Goal: Information Seeking & Learning: Learn about a topic

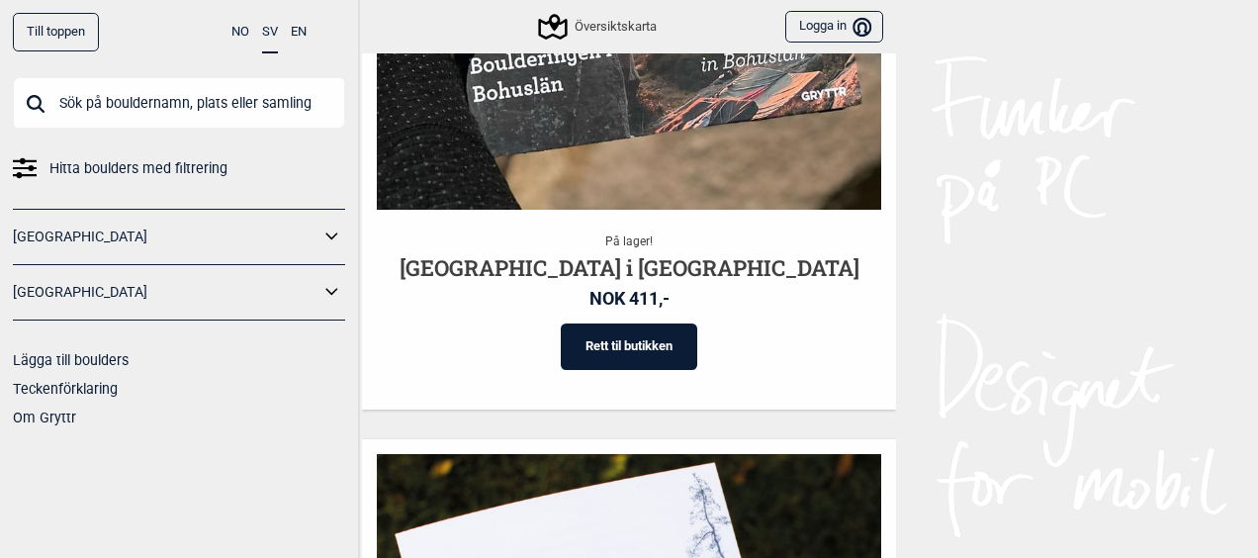
scroll to position [1707, 0]
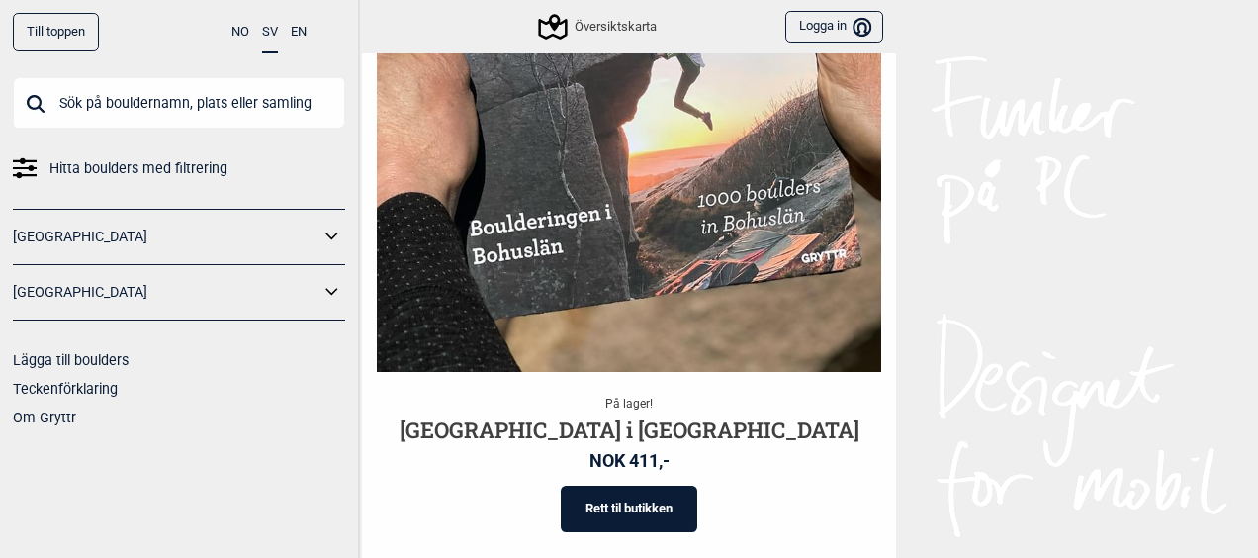
click at [128, 84] on input "text" at bounding box center [179, 102] width 332 height 51
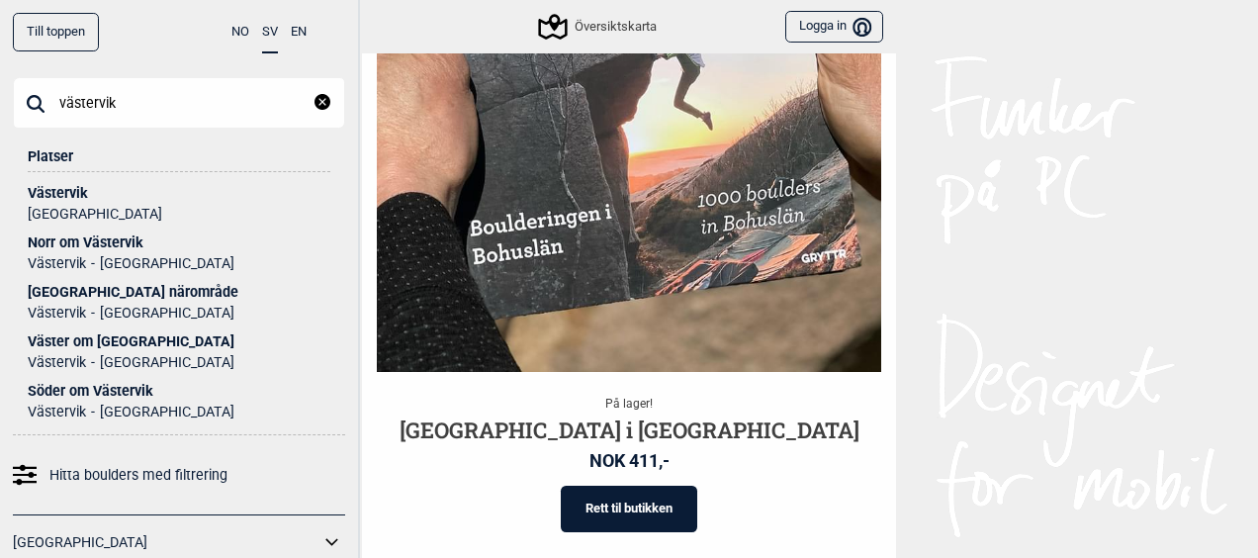
type input "västervik"
click at [76, 182] on li "Västervik [GEOGRAPHIC_DATA]" at bounding box center [179, 196] width 303 height 49
click at [48, 191] on div "Västervik" at bounding box center [179, 193] width 303 height 15
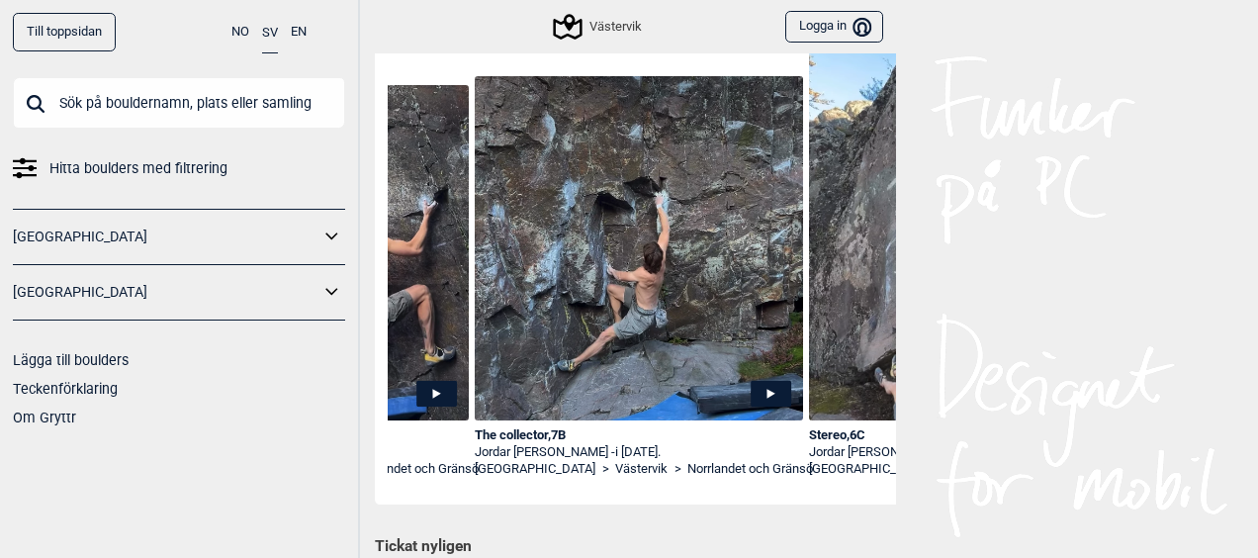
scroll to position [0, 1244]
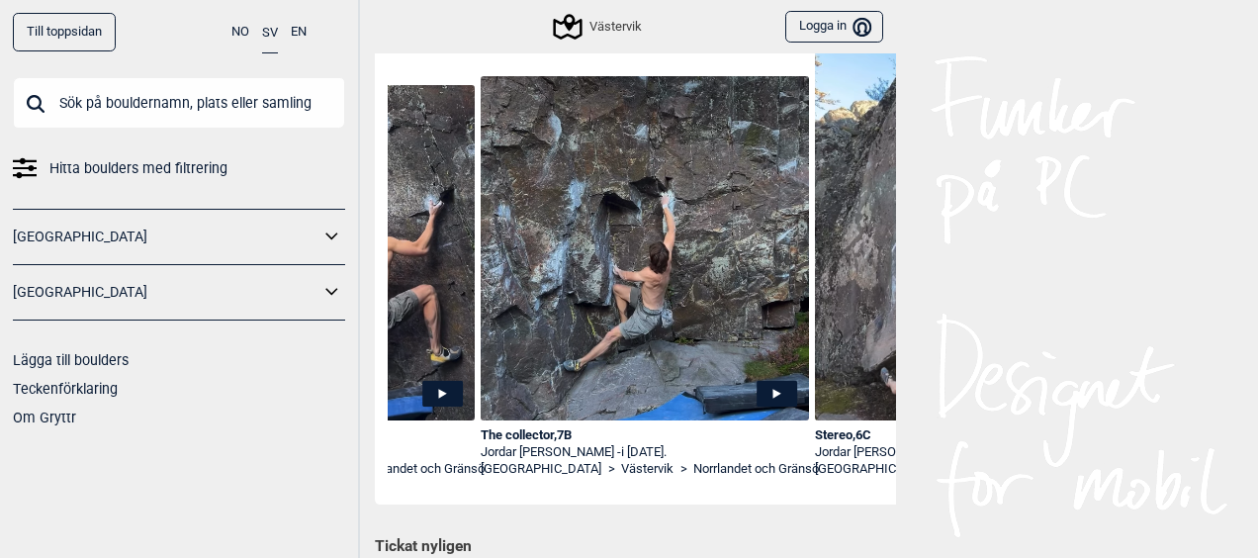
click at [528, 430] on div "The collector , 7B" at bounding box center [645, 435] width 328 height 17
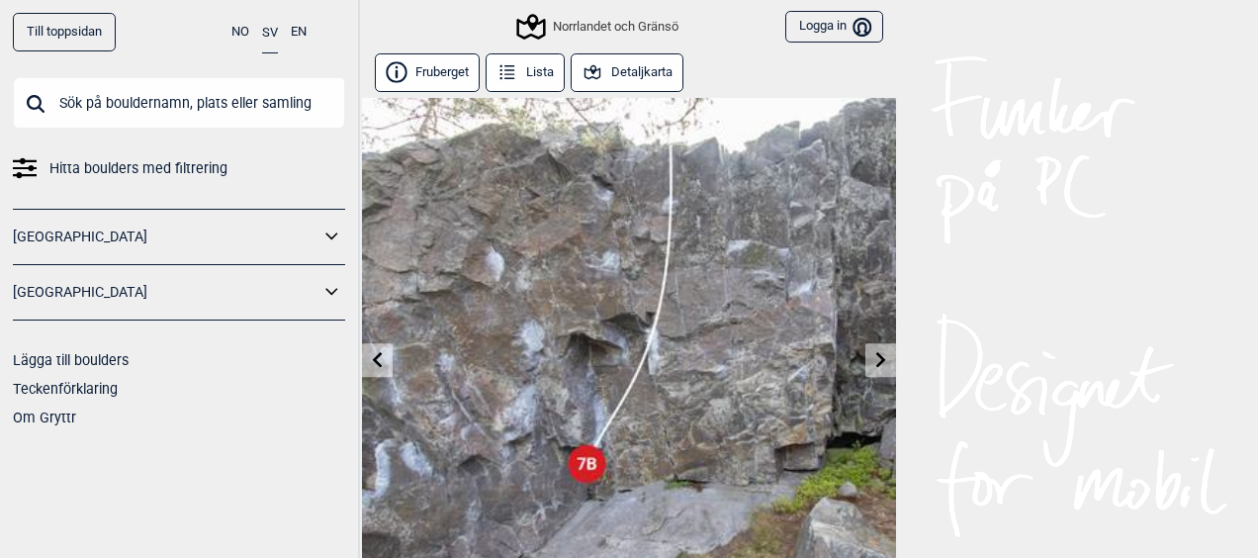
click at [633, 71] on button "Detaljkarta" at bounding box center [627, 72] width 113 height 39
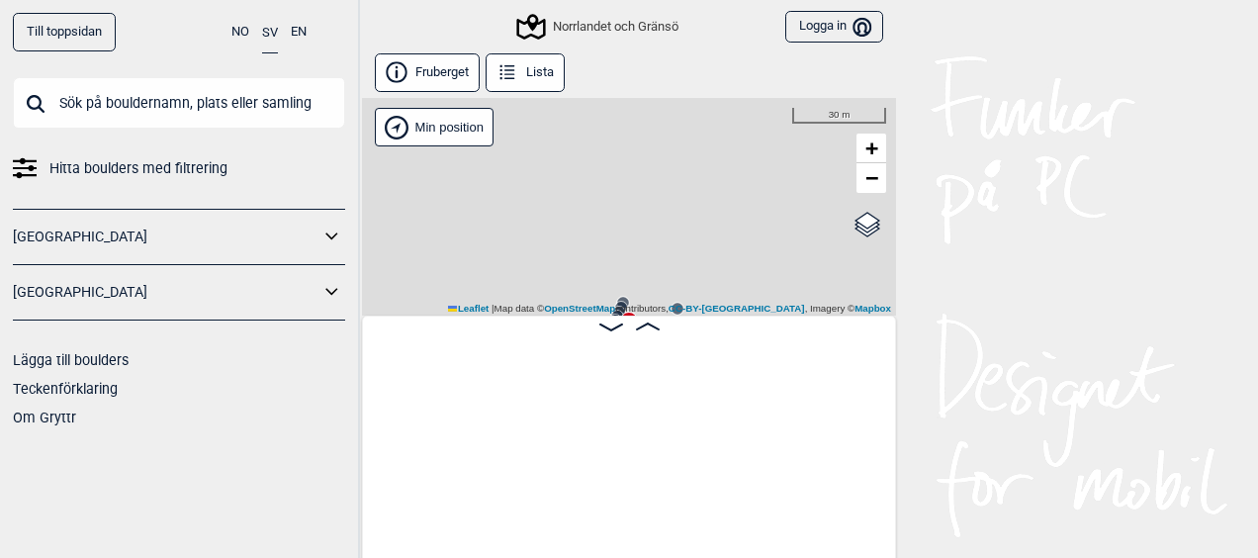
scroll to position [0, 7184]
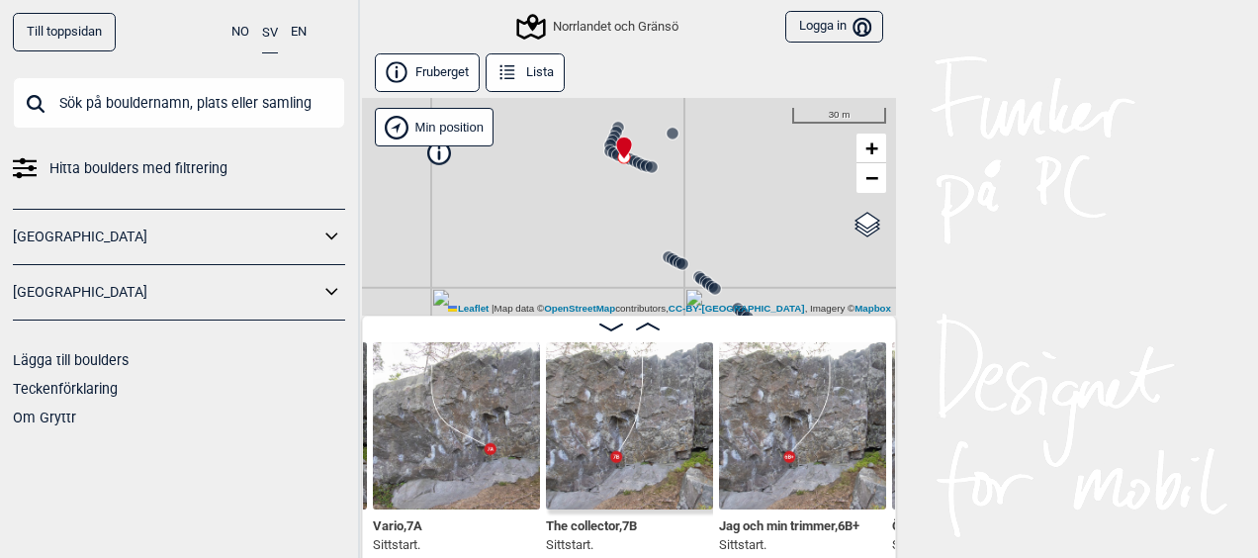
drag, startPoint x: 645, startPoint y: 203, endPoint x: 637, endPoint y: 10, distance: 193.0
click at [637, 10] on div "Till toppsidan NO SV EN Hitta boulders med filtrering [GEOGRAPHIC_DATA] [GEOGRA…" at bounding box center [629, 279] width 1258 height 558
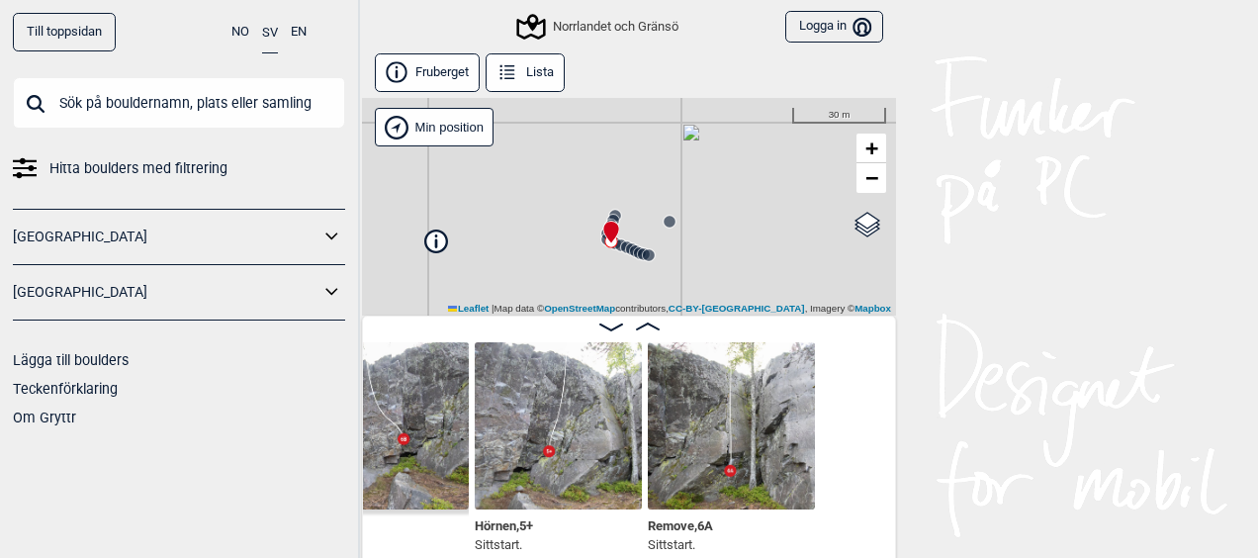
scroll to position [0, 7813]
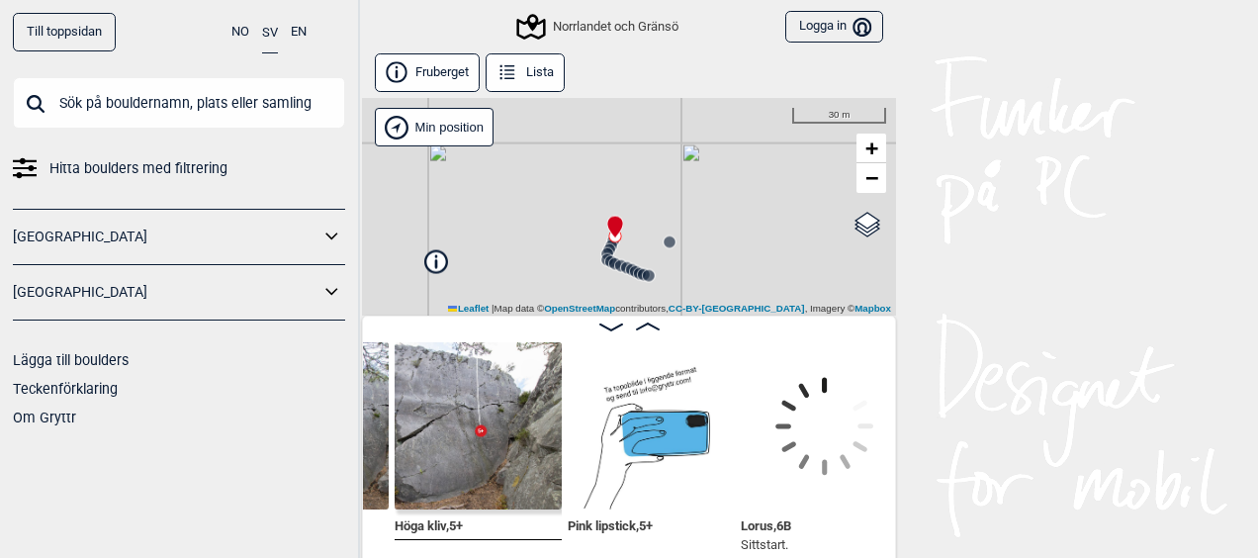
scroll to position [0, 8729]
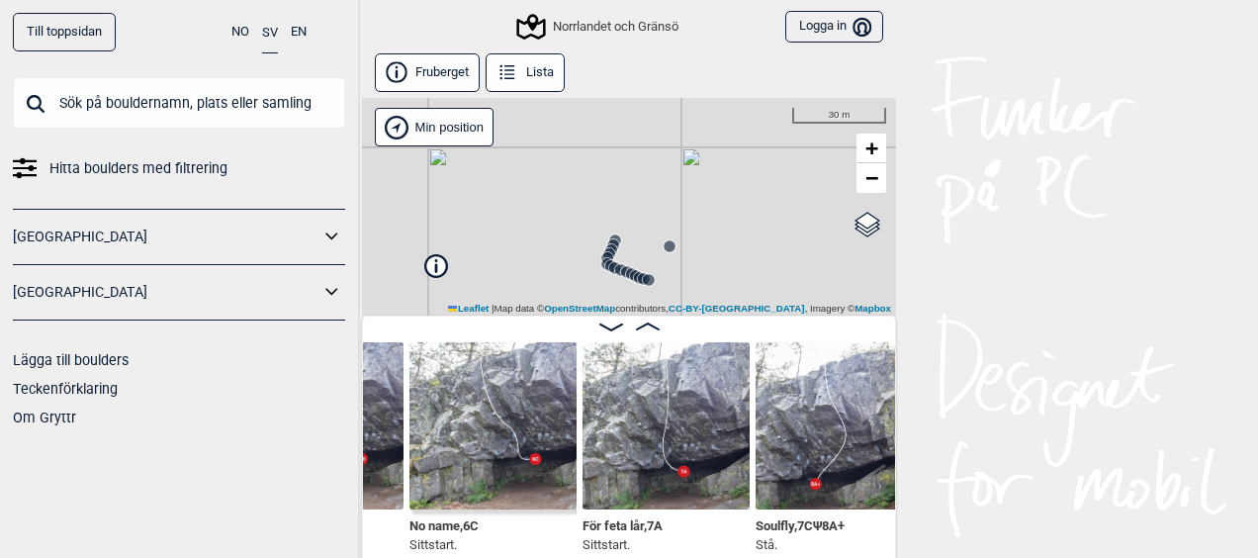
scroll to position [0, 9233]
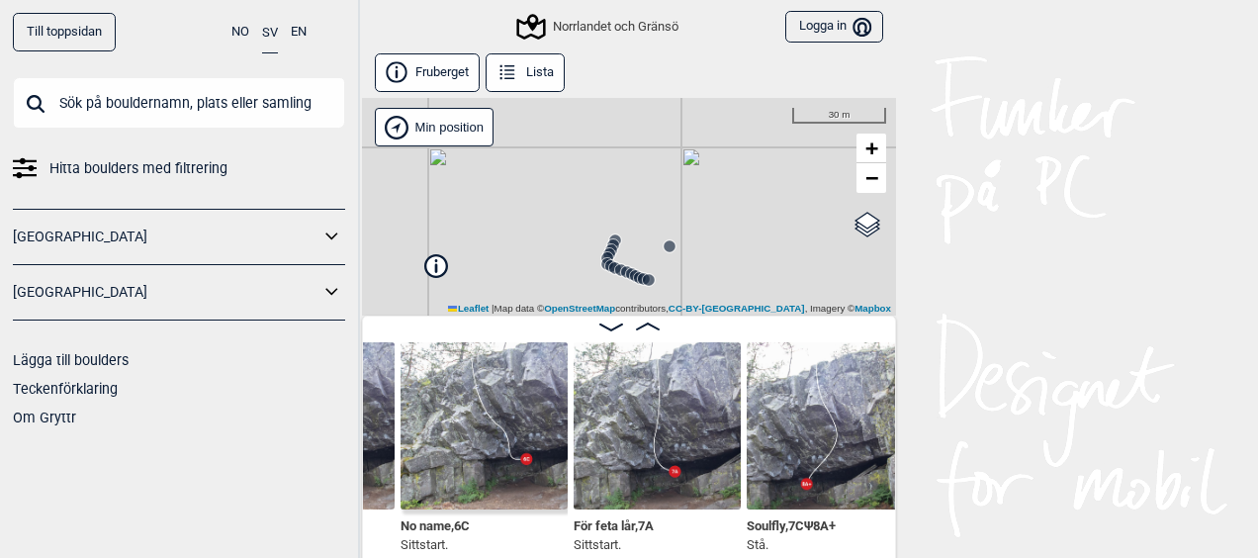
click at [659, 433] on img at bounding box center [656, 425] width 167 height 167
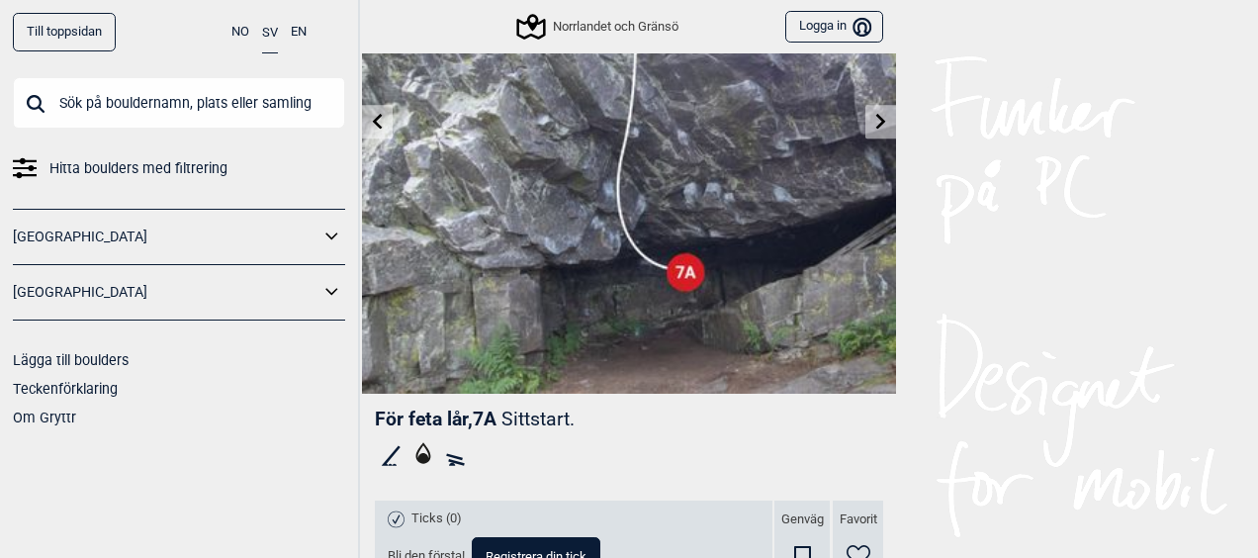
scroll to position [237, 0]
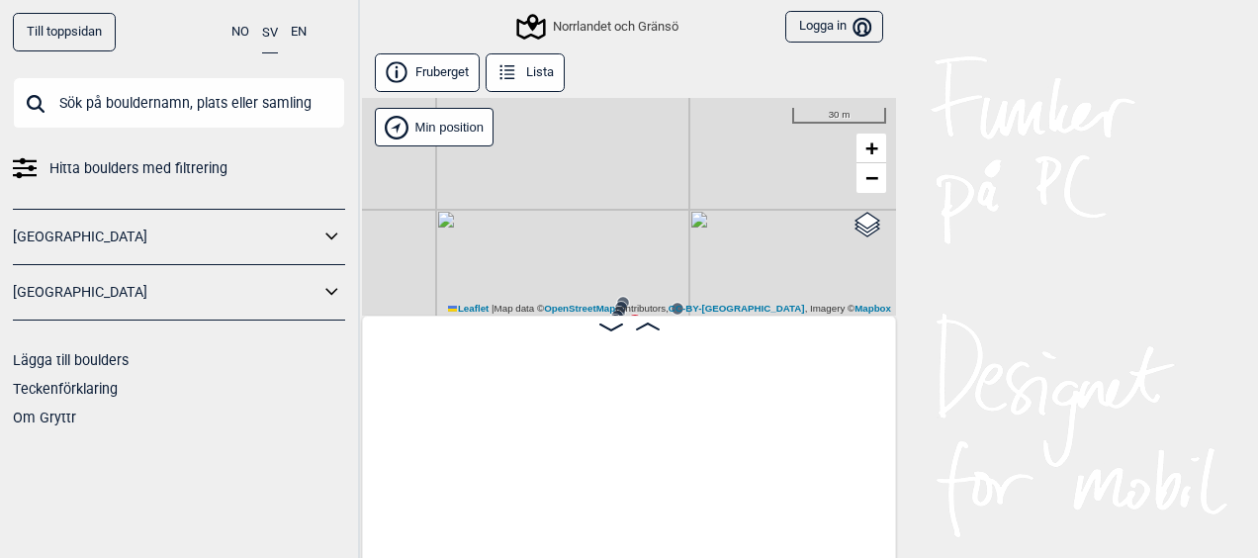
scroll to position [0, 7169]
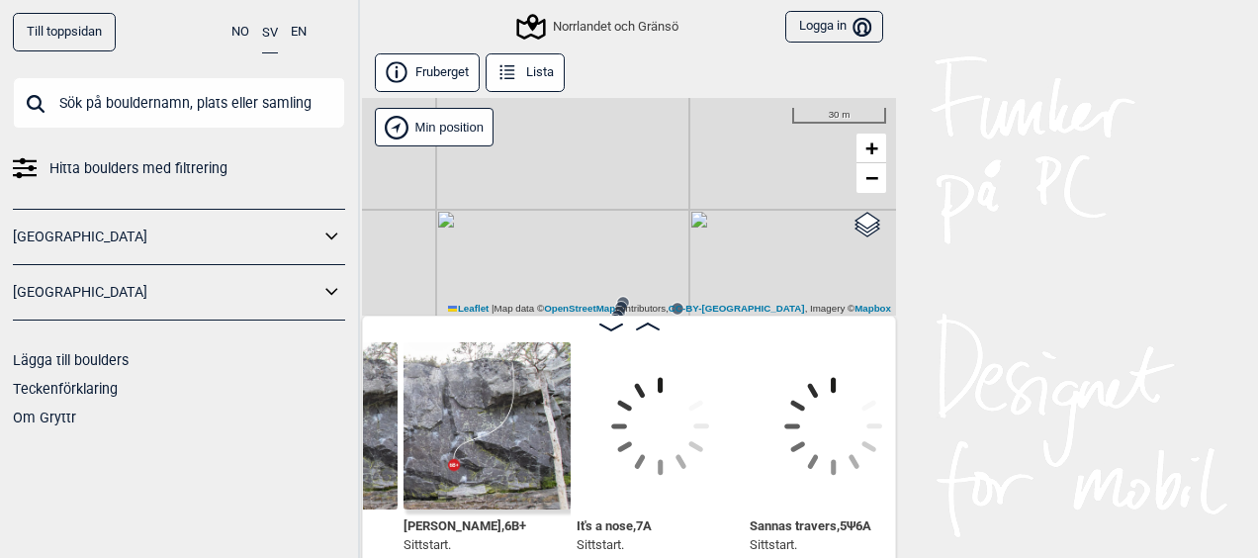
scroll to position [0, 10789]
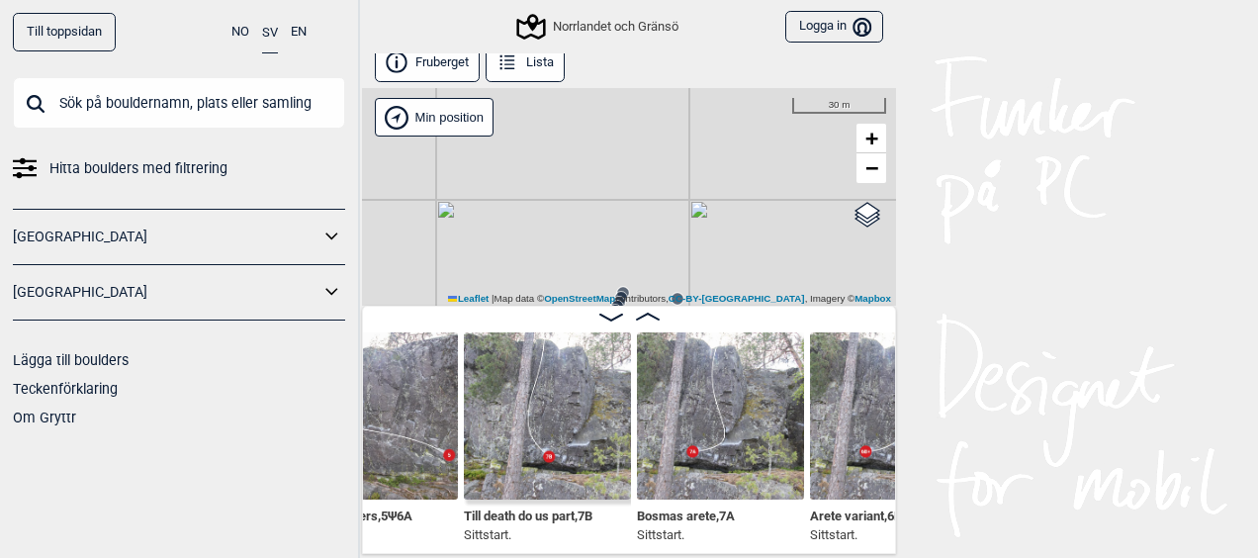
scroll to position [0, 11244]
click at [690, 395] on img at bounding box center [722, 415] width 167 height 167
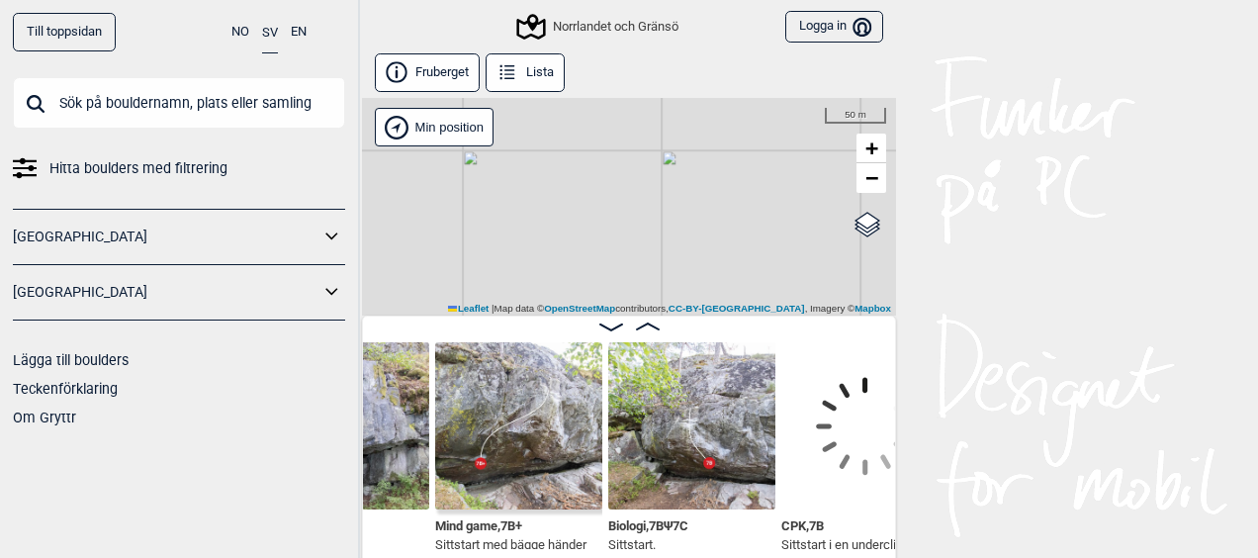
scroll to position [0, 15776]
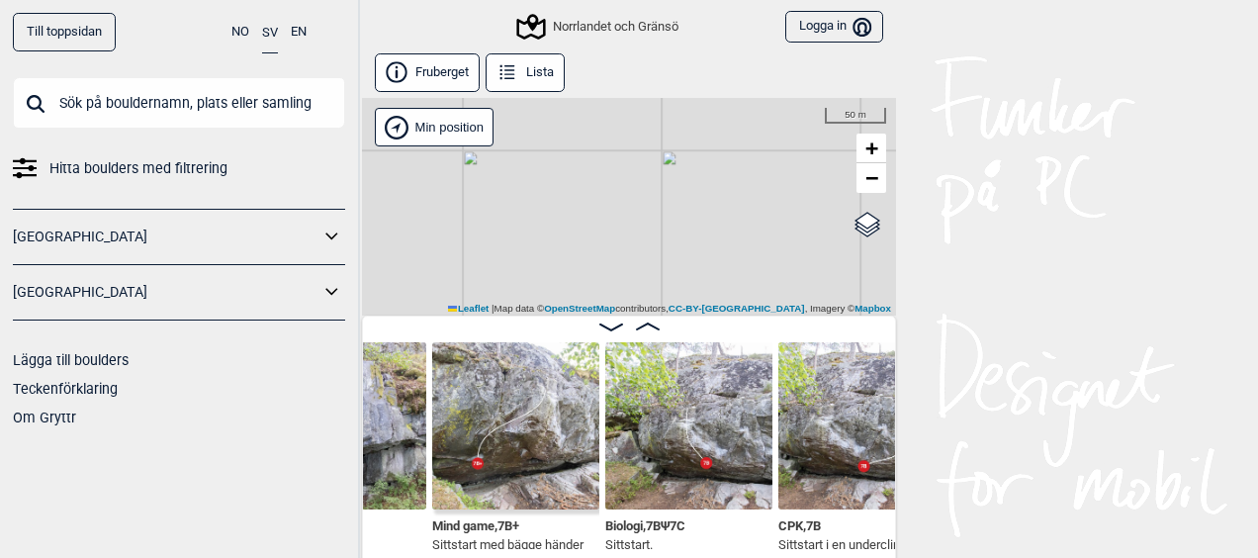
click at [803, 433] on img at bounding box center [861, 425] width 167 height 167
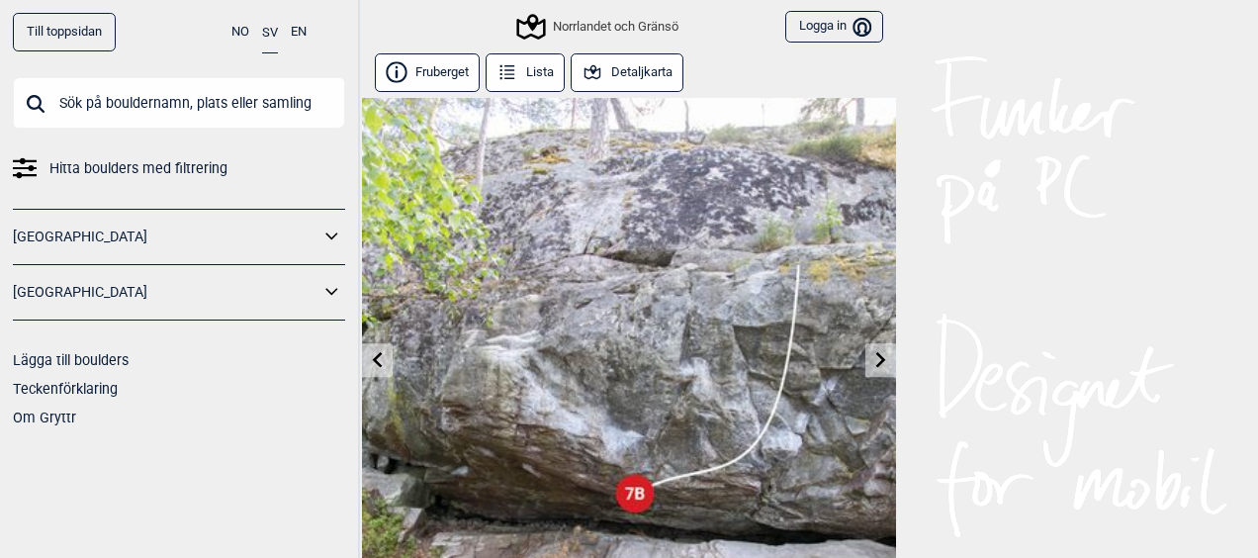
click at [793, 33] on button "Logga in [GEOGRAPHIC_DATA]" at bounding box center [834, 27] width 98 height 33
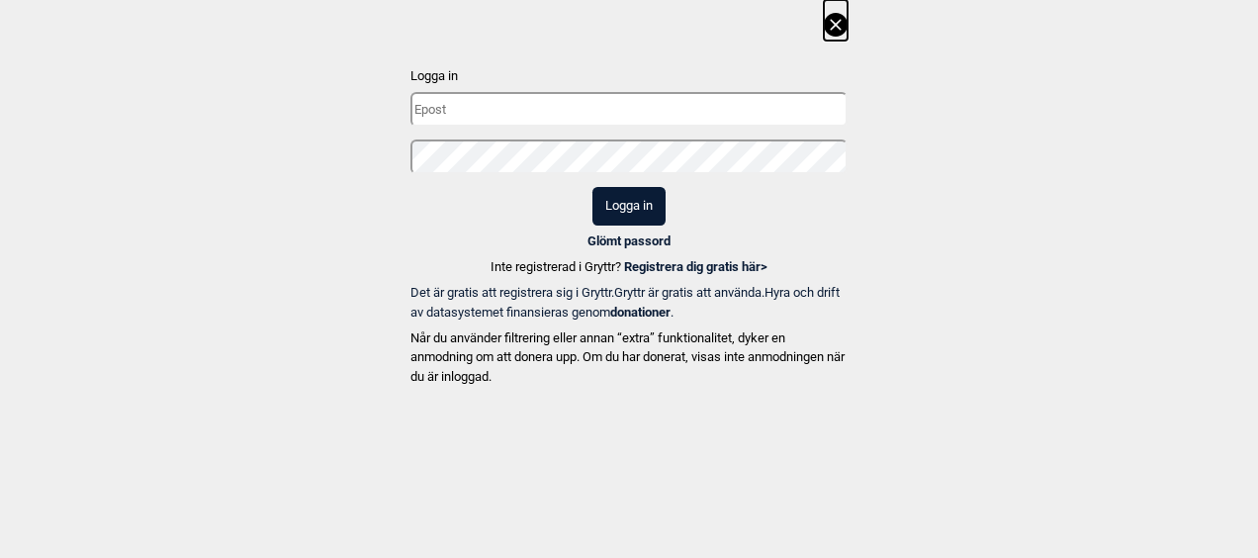
click at [655, 259] on link "Registrera dig gratis här >" at bounding box center [695, 266] width 143 height 15
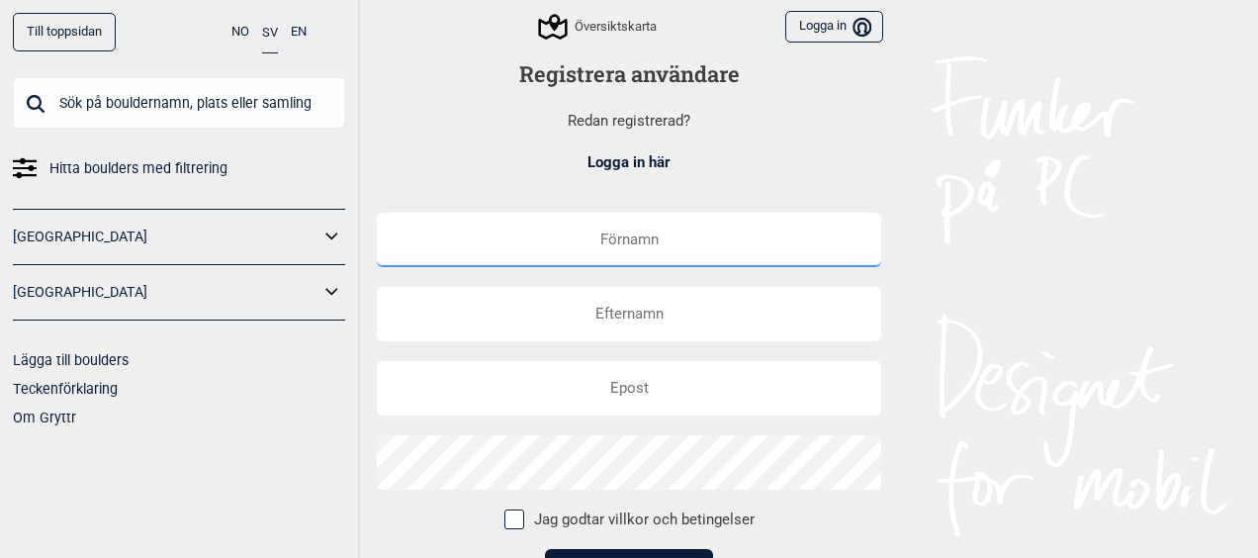
click at [615, 246] on input "text" at bounding box center [629, 240] width 504 height 54
type input "Jordar"
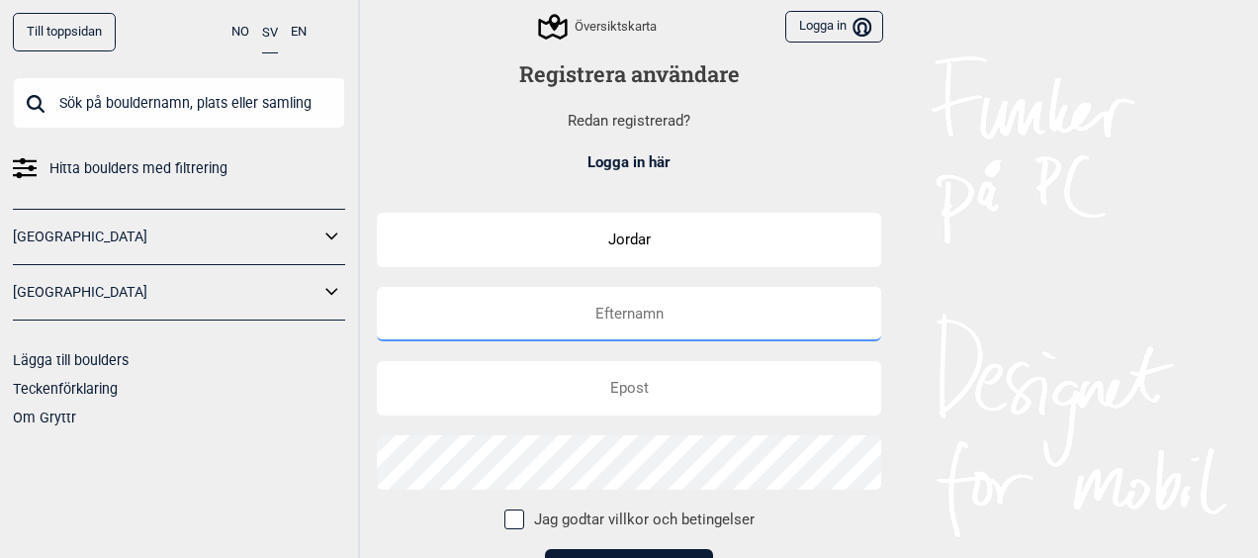
type input "[PERSON_NAME]"
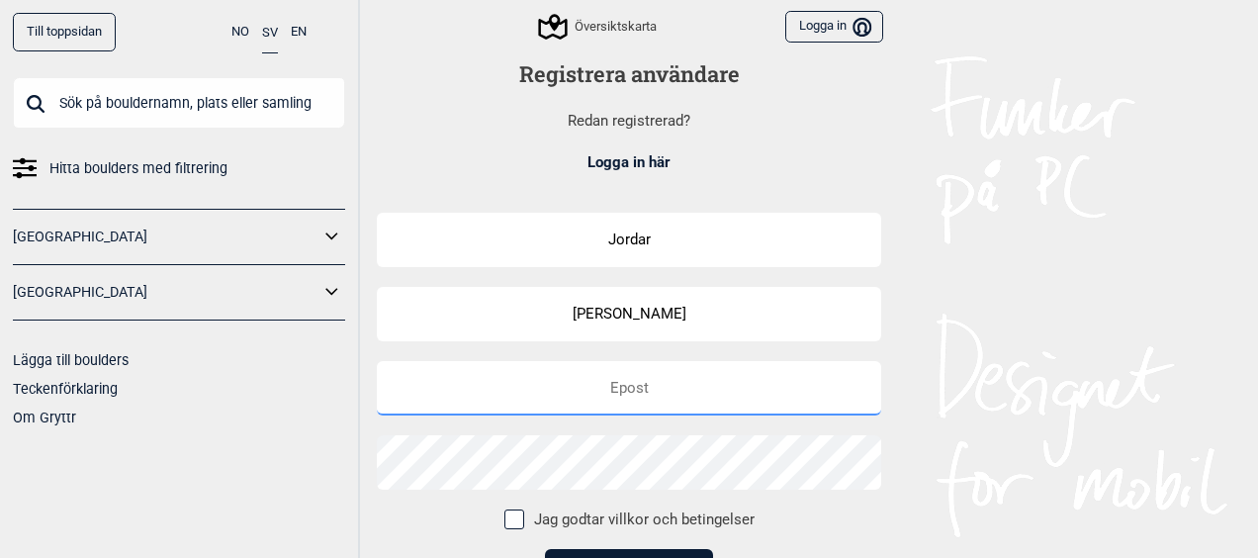
type input "[EMAIL_ADDRESS][DOMAIN_NAME]"
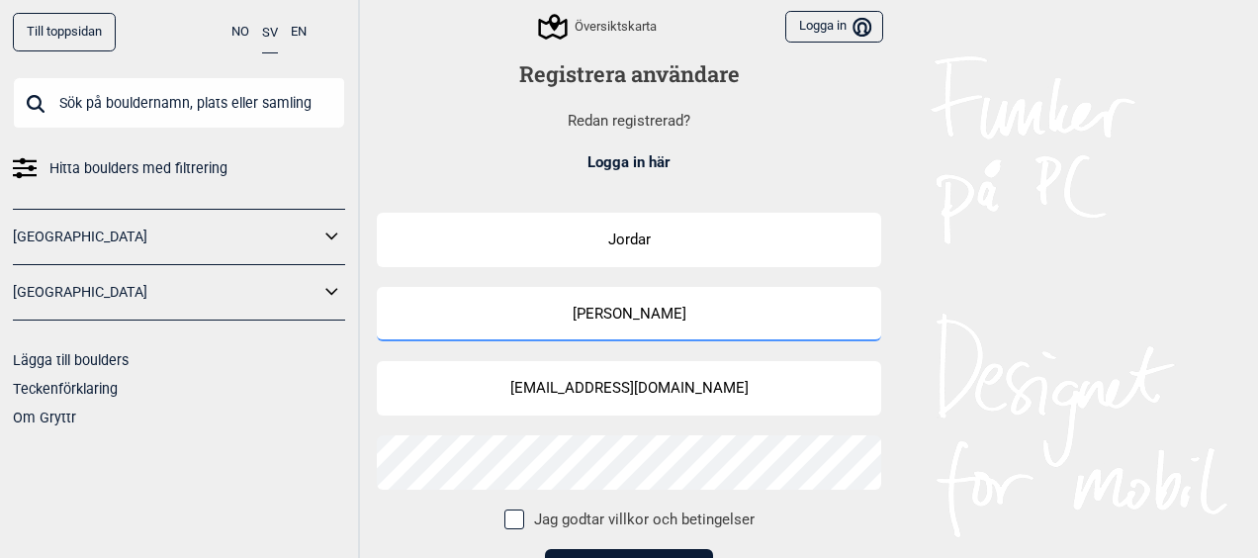
click at [668, 313] on input "[PERSON_NAME]" at bounding box center [629, 314] width 504 height 54
type input "[PERSON_NAME]"
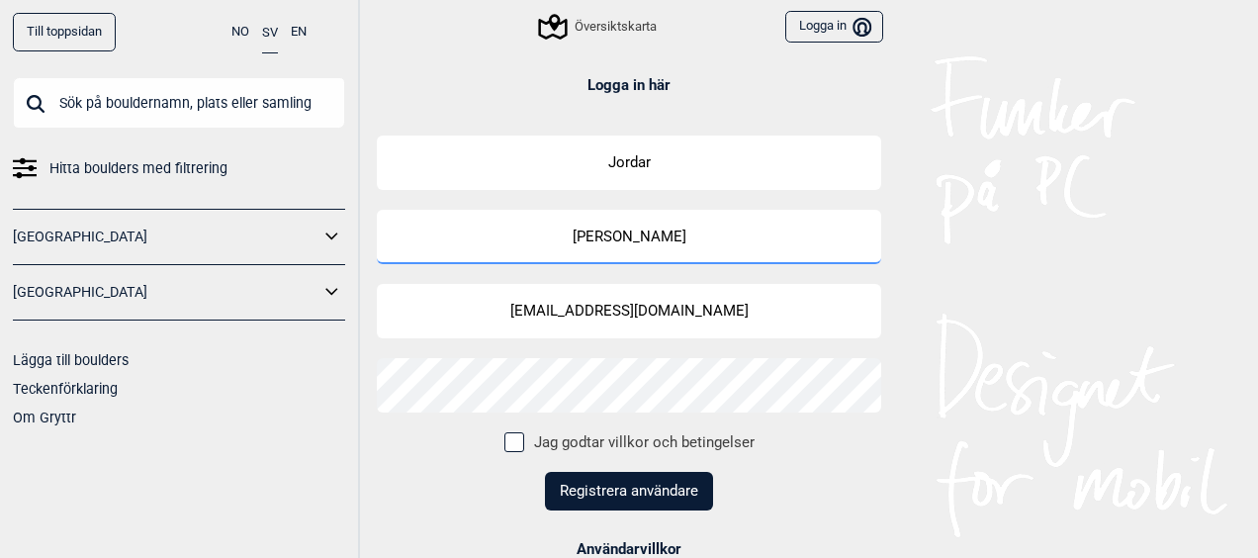
scroll to position [78, 0]
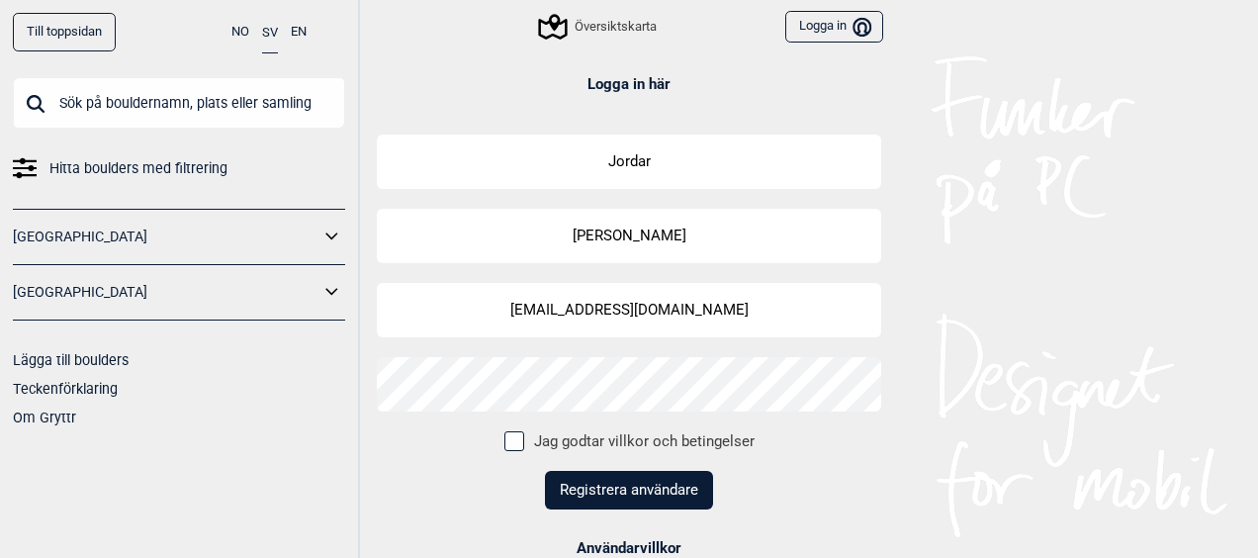
click at [836, 490] on form "Jordar Sofiason Otterskog [EMAIL_ADDRESS][DOMAIN_NAME] Jag godtar villkor och b…" at bounding box center [629, 336] width 504 height 404
click at [506, 439] on span at bounding box center [514, 441] width 20 height 20
click at [506, 439] on input "Jag godtar villkor och betingelser" at bounding box center [512, 439] width 13 height 13
checkbox input "true"
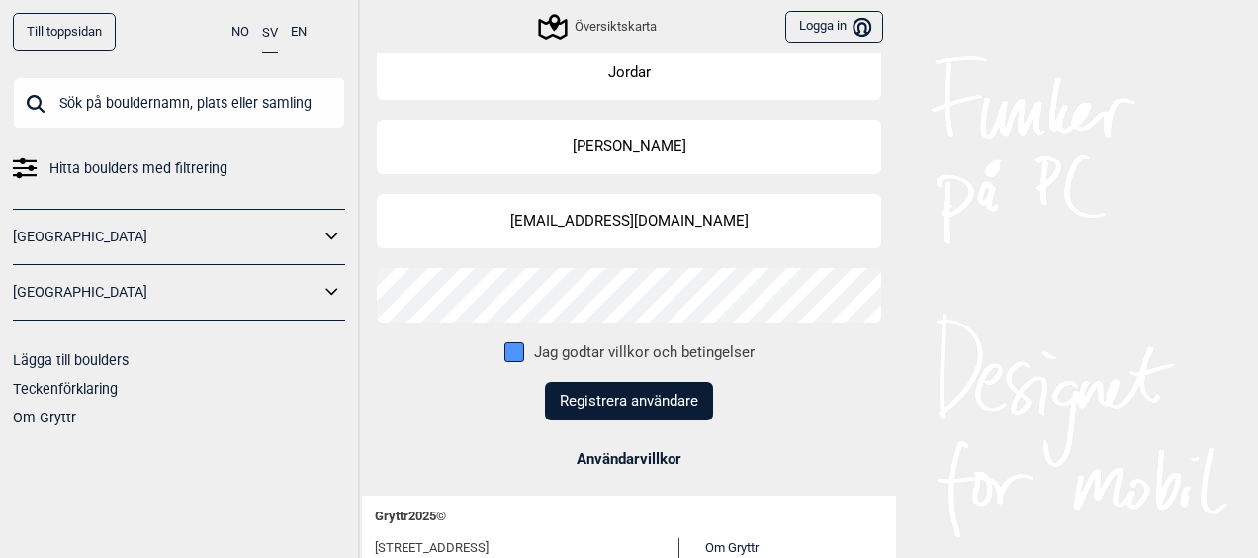
scroll to position [196, 0]
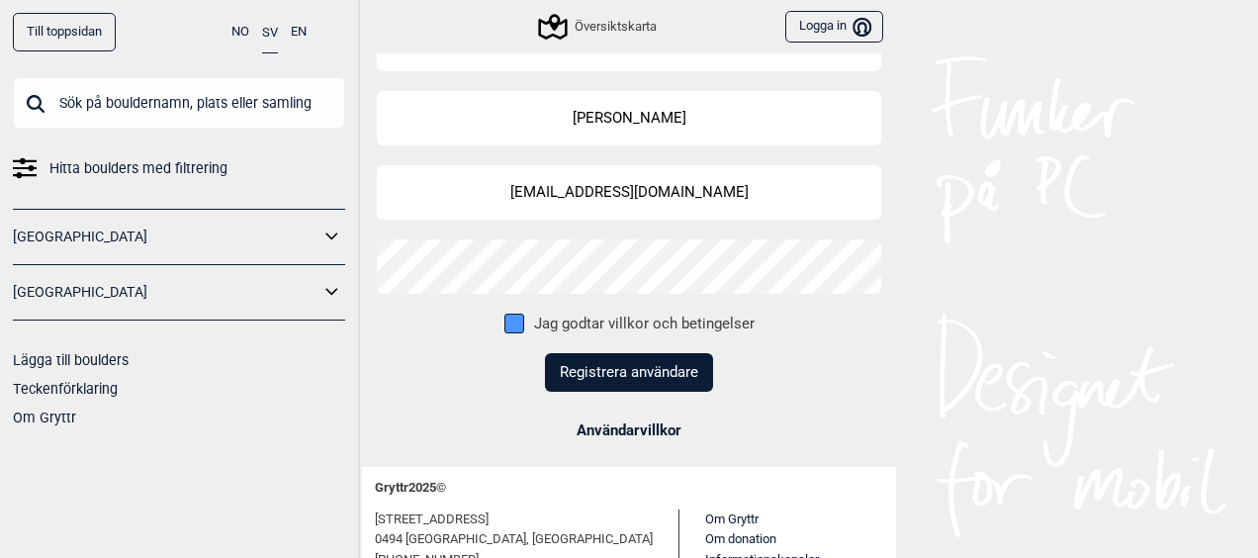
click at [643, 373] on button "Registrera användare" at bounding box center [629, 372] width 168 height 39
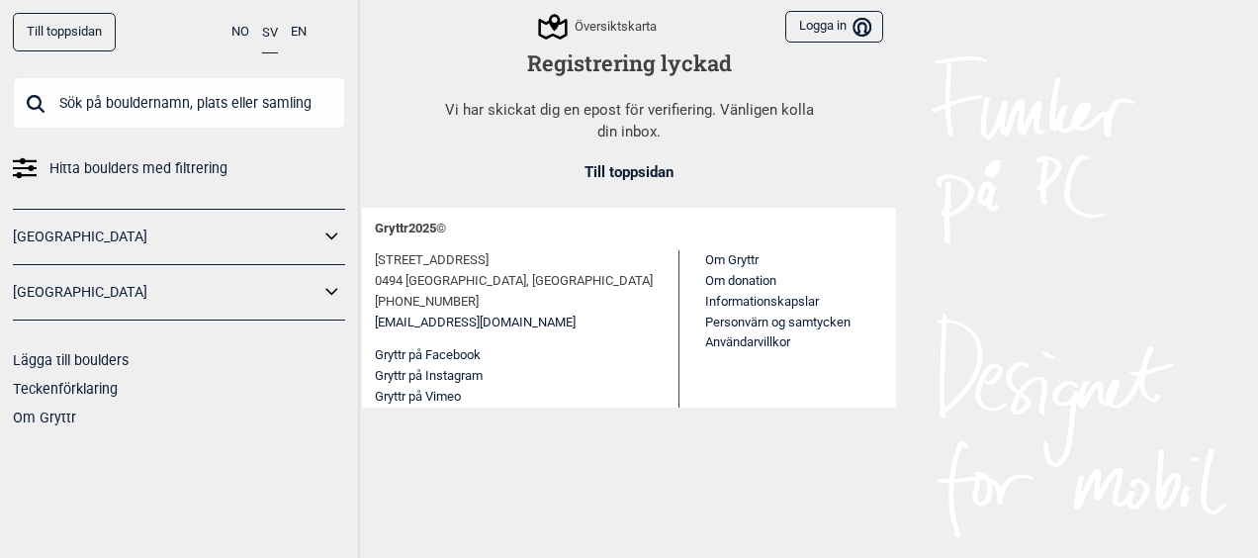
scroll to position [0, 0]
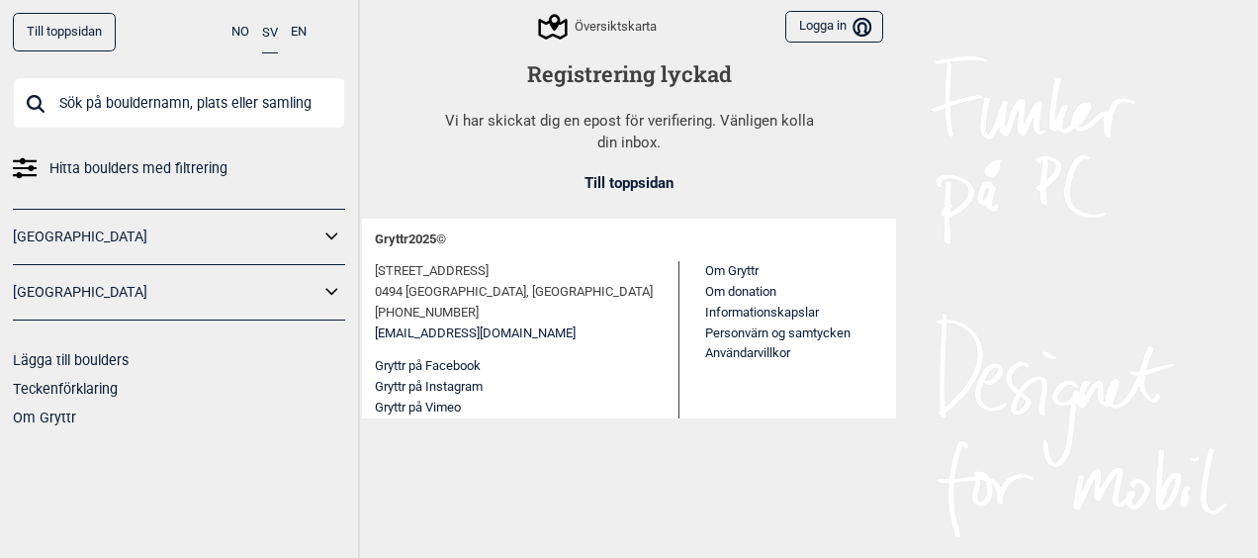
click at [802, 26] on button "Logga in [GEOGRAPHIC_DATA]" at bounding box center [834, 27] width 98 height 33
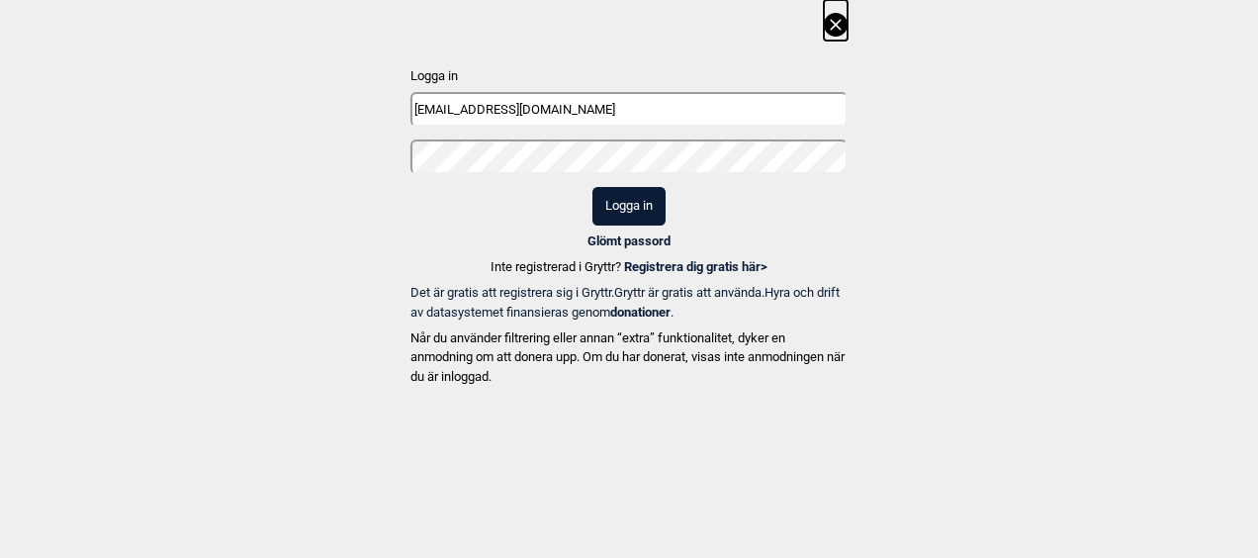
click at [647, 208] on button "Logga in" at bounding box center [628, 206] width 73 height 39
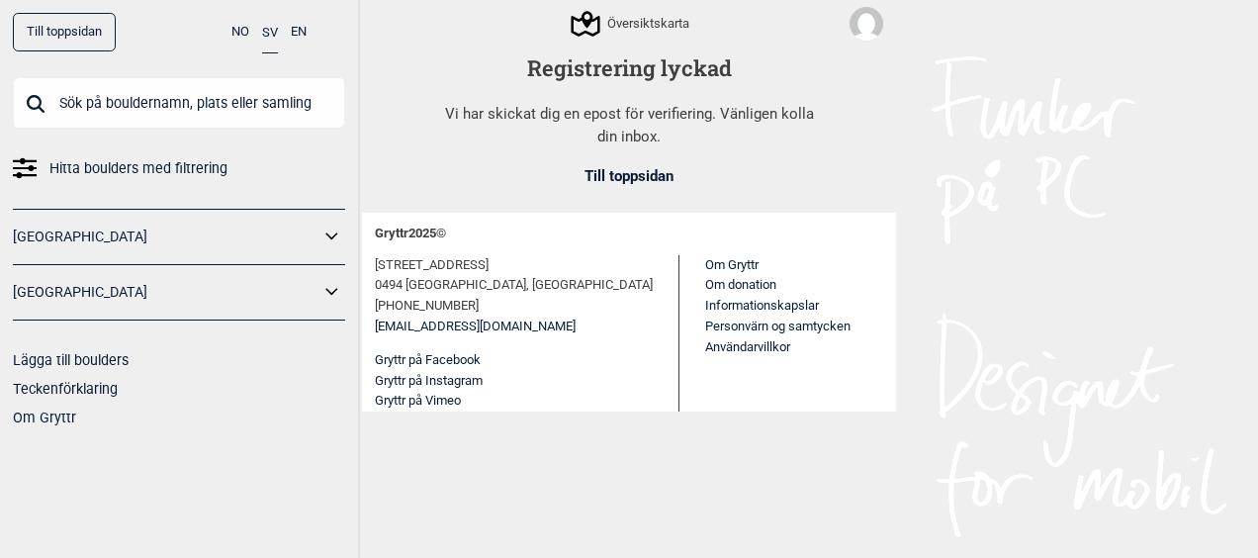
click at [855, 17] on img at bounding box center [866, 24] width 34 height 34
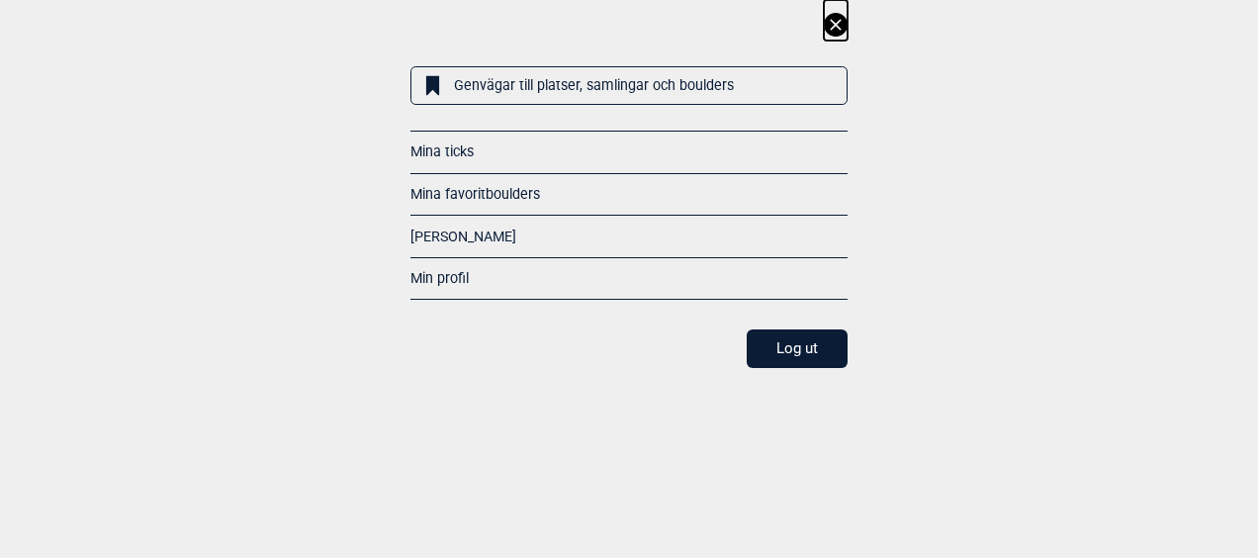
click at [451, 279] on link "Min profil" at bounding box center [439, 278] width 58 height 16
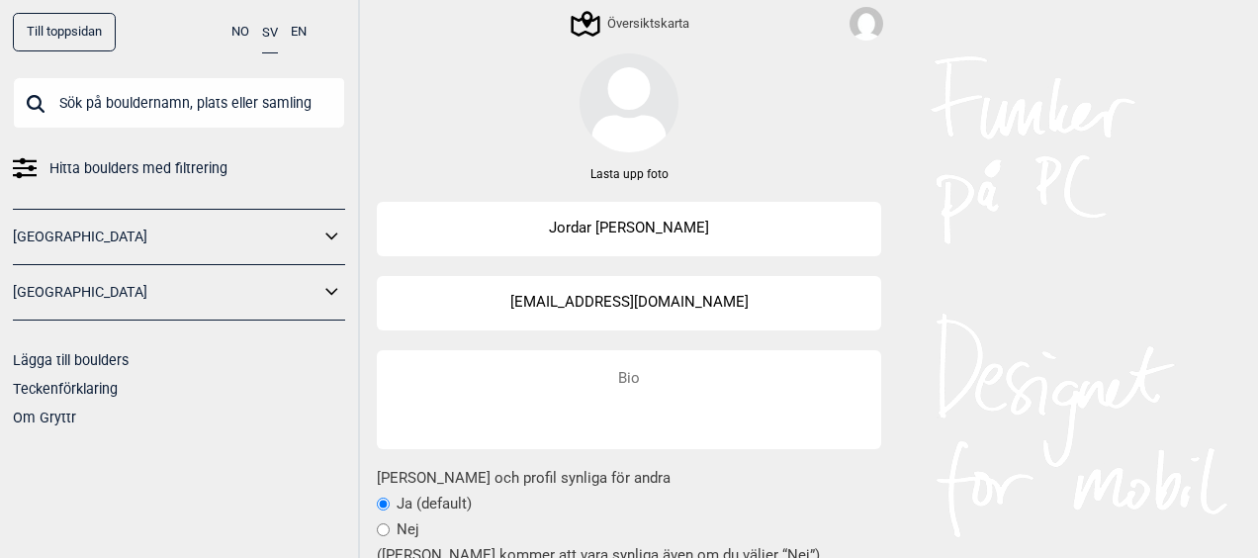
scroll to position [142, 0]
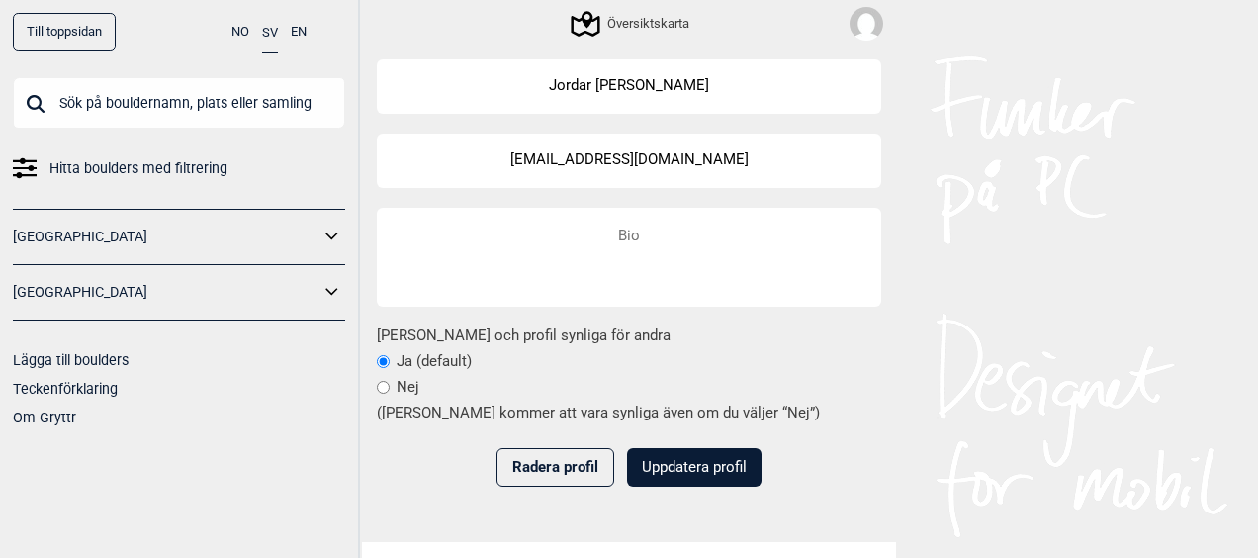
click at [151, 169] on span "Hitta boulders med filtrering" at bounding box center [138, 168] width 178 height 29
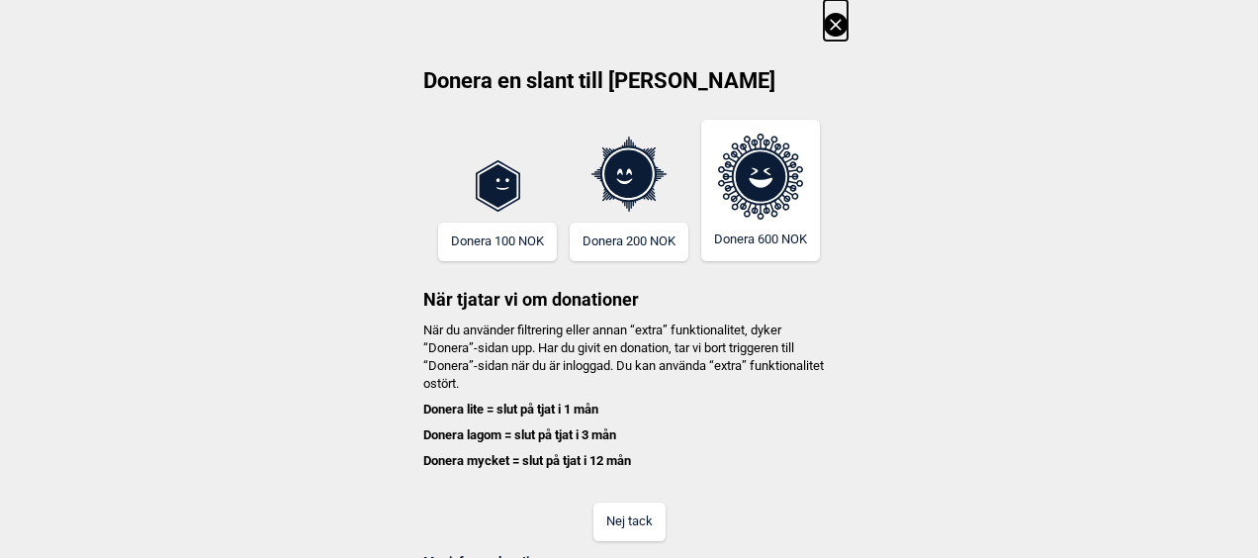
click at [824, 16] on icon at bounding box center [836, 25] width 24 height 24
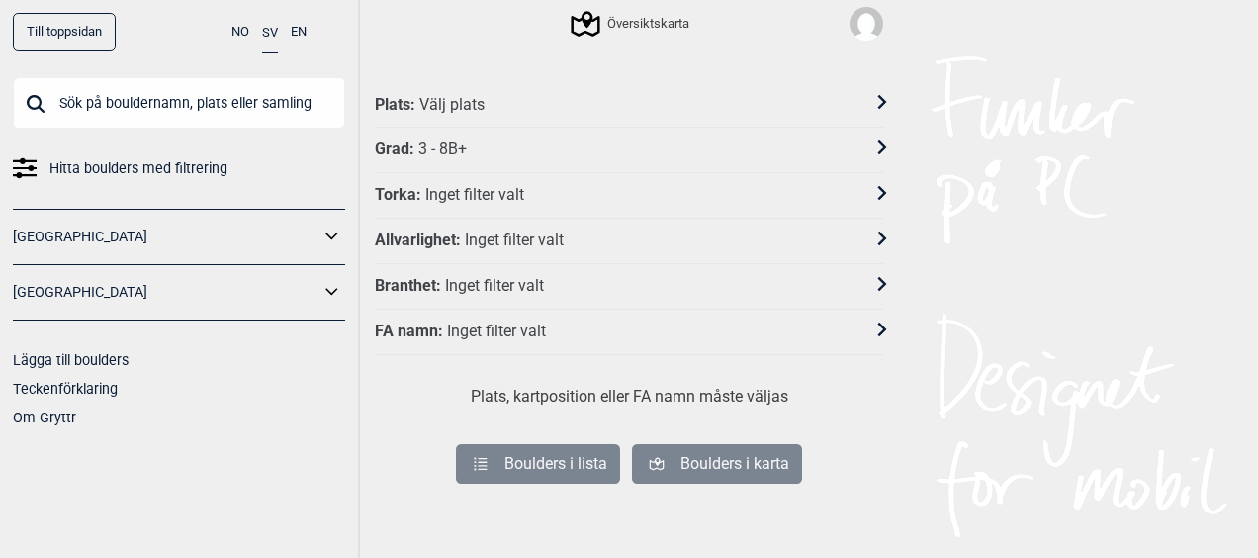
click at [872, 156] on div at bounding box center [870, 149] width 26 height 29
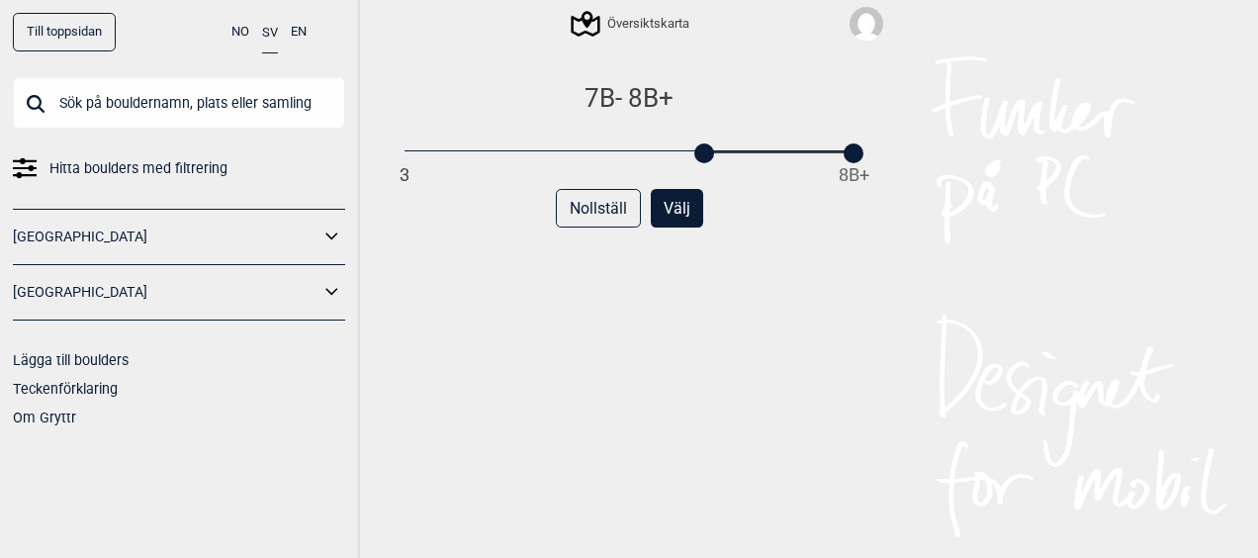
drag, startPoint x: 398, startPoint y: 156, endPoint x: 704, endPoint y: 167, distance: 305.7
click at [704, 167] on div "7B - 8B+ 3 8B+ Nollställ Välj" at bounding box center [629, 336] width 508 height 509
click at [716, 154] on div at bounding box center [725, 153] width 20 height 20
click at [843, 148] on div at bounding box center [853, 153] width 20 height 20
click at [838, 163] on span "8B+" at bounding box center [853, 175] width 31 height 24
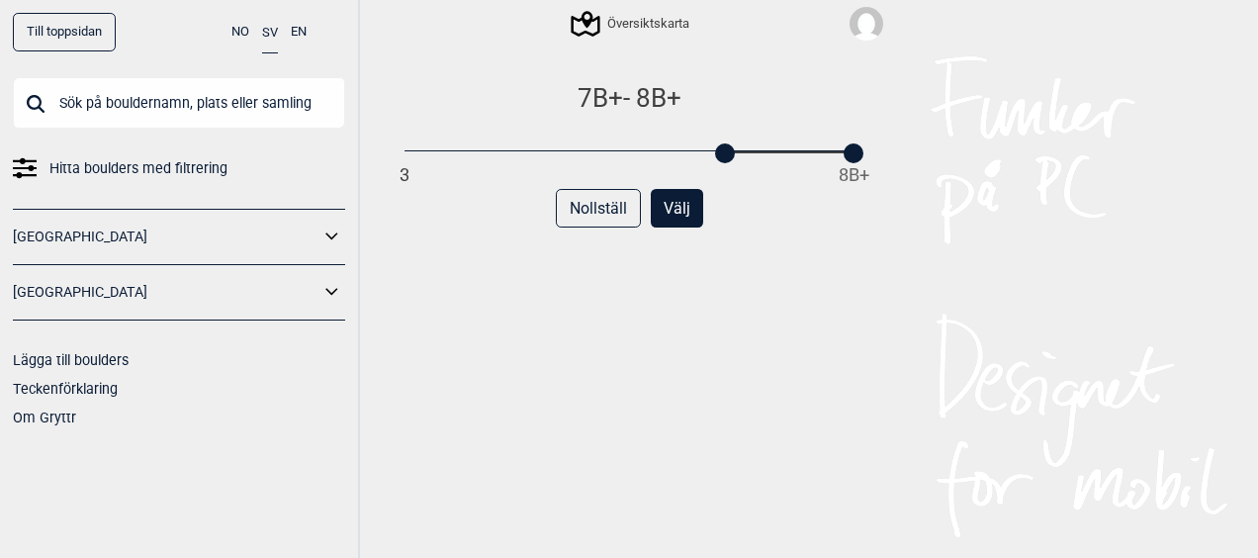
click at [846, 151] on div at bounding box center [853, 153] width 20 height 20
click at [770, 150] on div at bounding box center [628, 150] width 449 height 1
click at [746, 156] on div "3 8B+" at bounding box center [628, 152] width 449 height 14
click at [848, 143] on div at bounding box center [853, 153] width 20 height 20
click at [843, 148] on div at bounding box center [853, 153] width 20 height 20
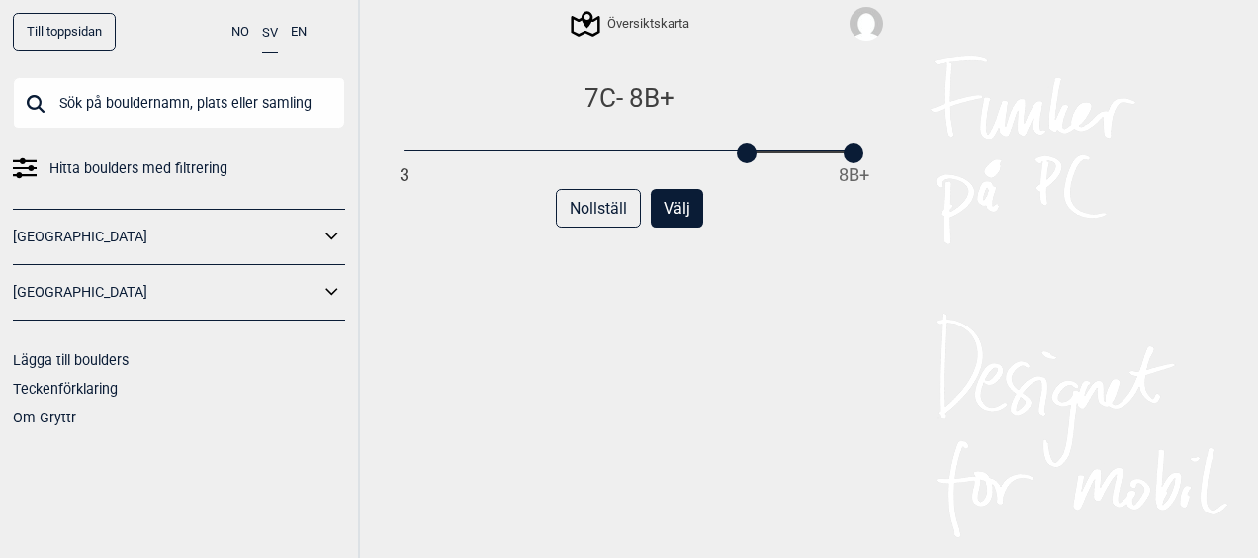
click at [825, 153] on div "3 8B+" at bounding box center [628, 152] width 449 height 14
drag, startPoint x: 805, startPoint y: 157, endPoint x: 791, endPoint y: 150, distance: 15.5
click at [791, 150] on div "3 8B+" at bounding box center [628, 152] width 449 height 14
click at [779, 156] on div at bounding box center [789, 153] width 20 height 20
click at [766, 158] on div "3 8B+" at bounding box center [628, 152] width 449 height 14
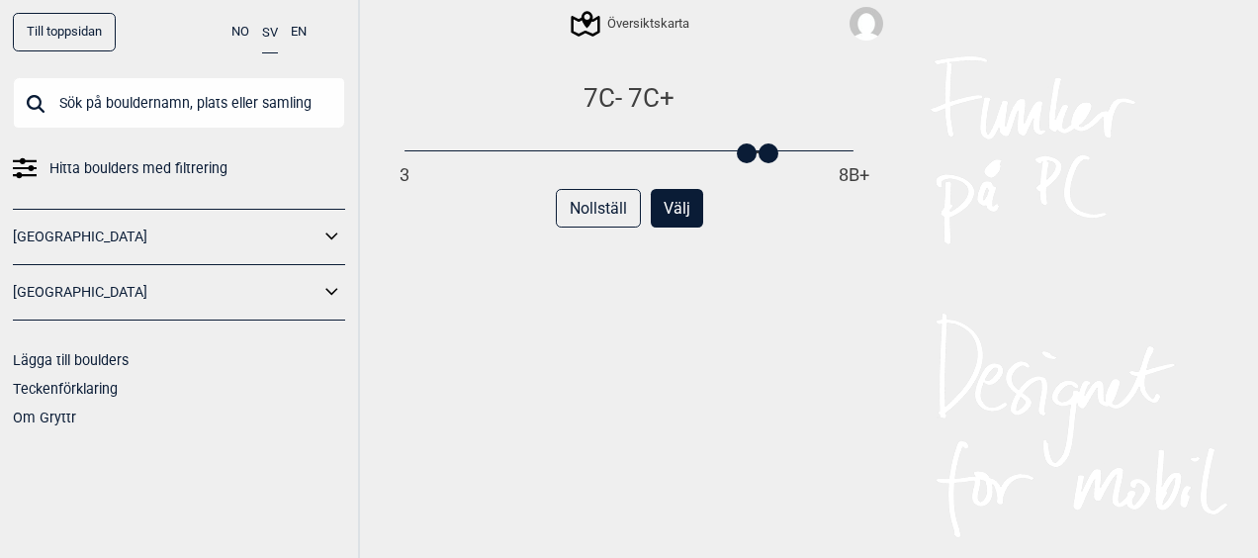
click at [670, 199] on button "Välj" at bounding box center [677, 208] width 52 height 39
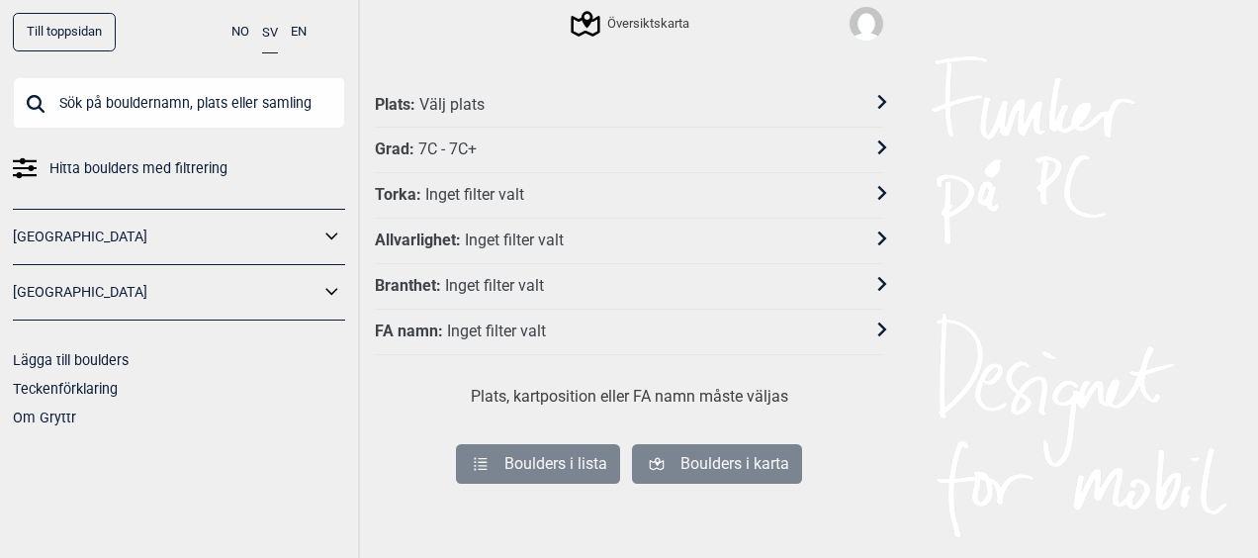
click at [518, 99] on div "Plats : Välj plats" at bounding box center [616, 105] width 483 height 21
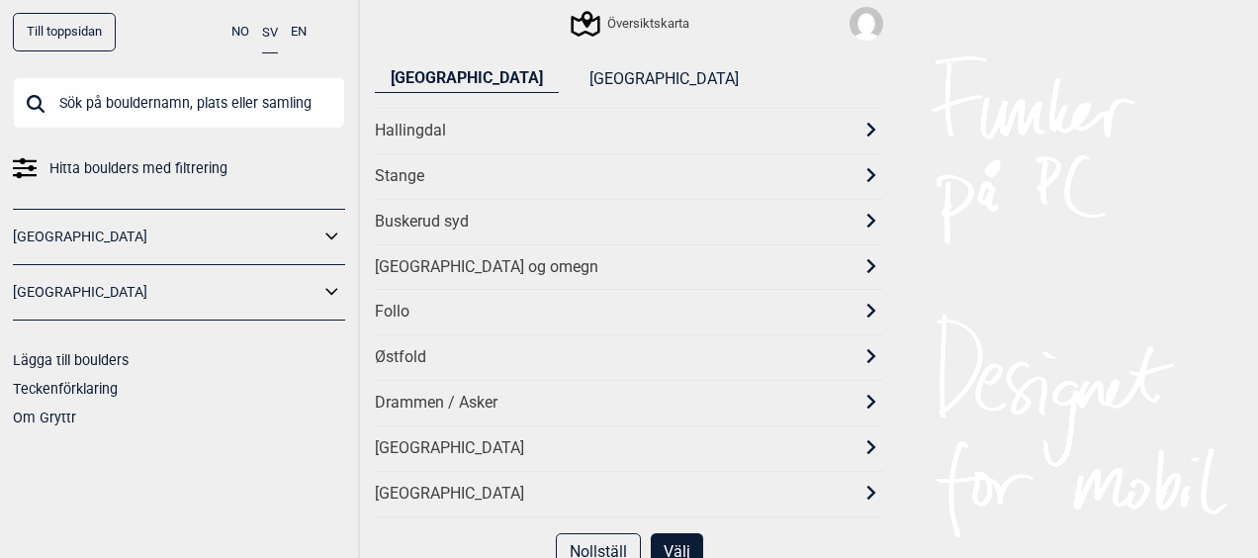
click at [573, 79] on button "[GEOGRAPHIC_DATA]" at bounding box center [663, 79] width 181 height 27
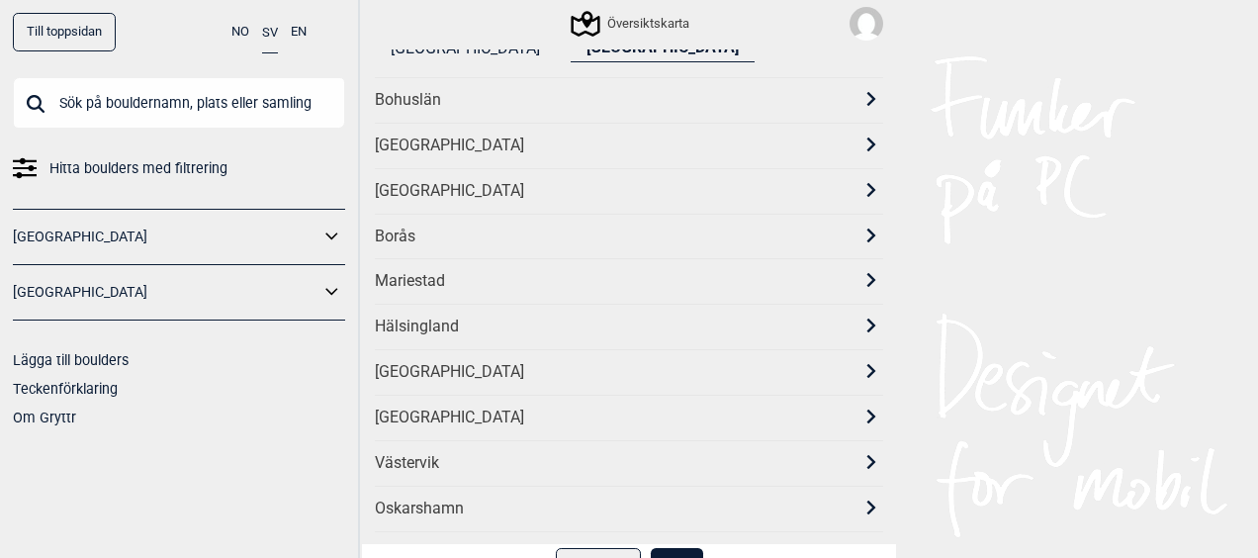
click at [435, 440] on div "Västervik" at bounding box center [629, 462] width 508 height 45
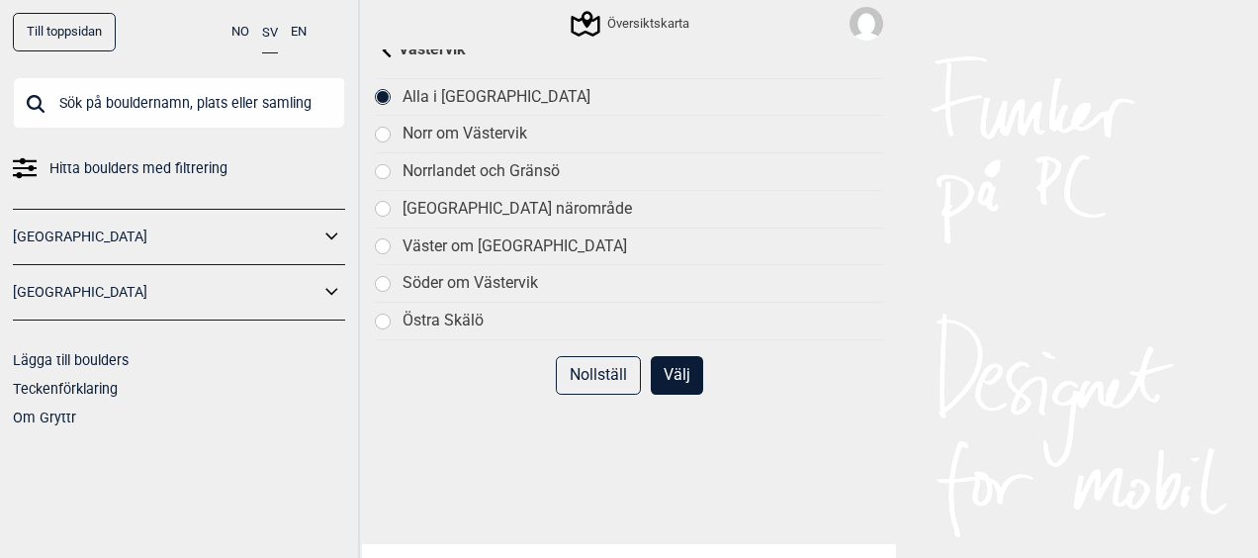
scroll to position [34, 0]
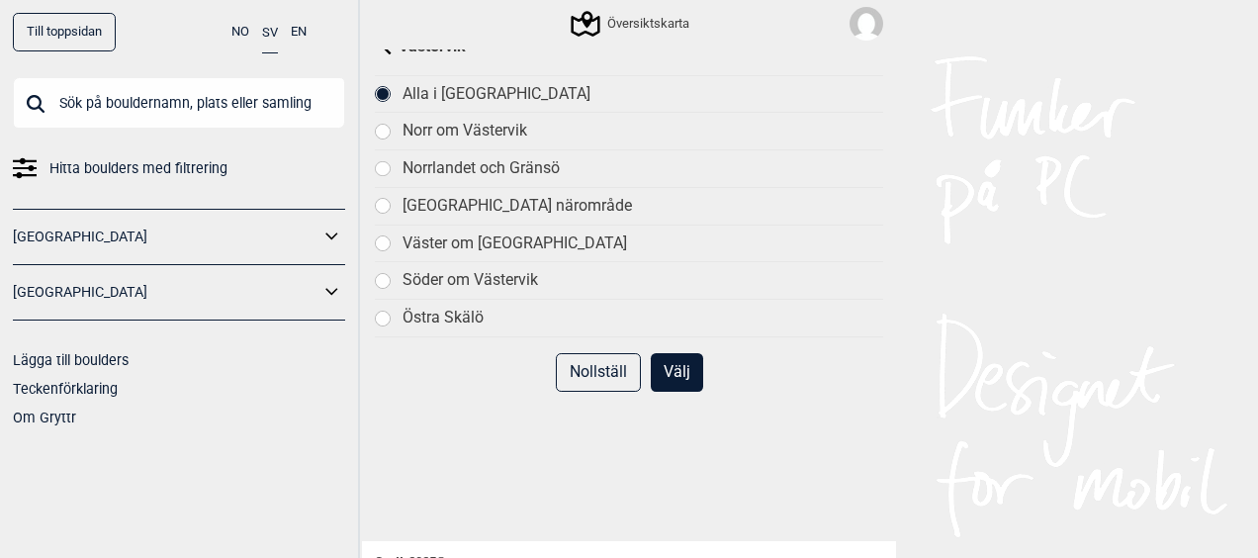
click at [666, 356] on button "Välj" at bounding box center [677, 372] width 52 height 39
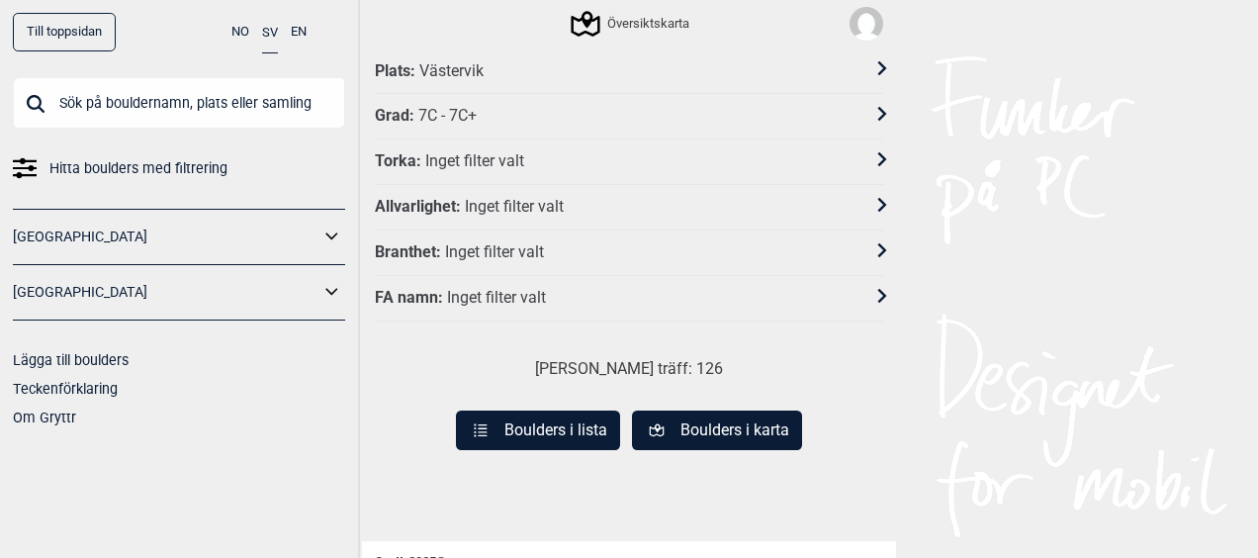
click at [875, 159] on icon at bounding box center [882, 159] width 14 height 14
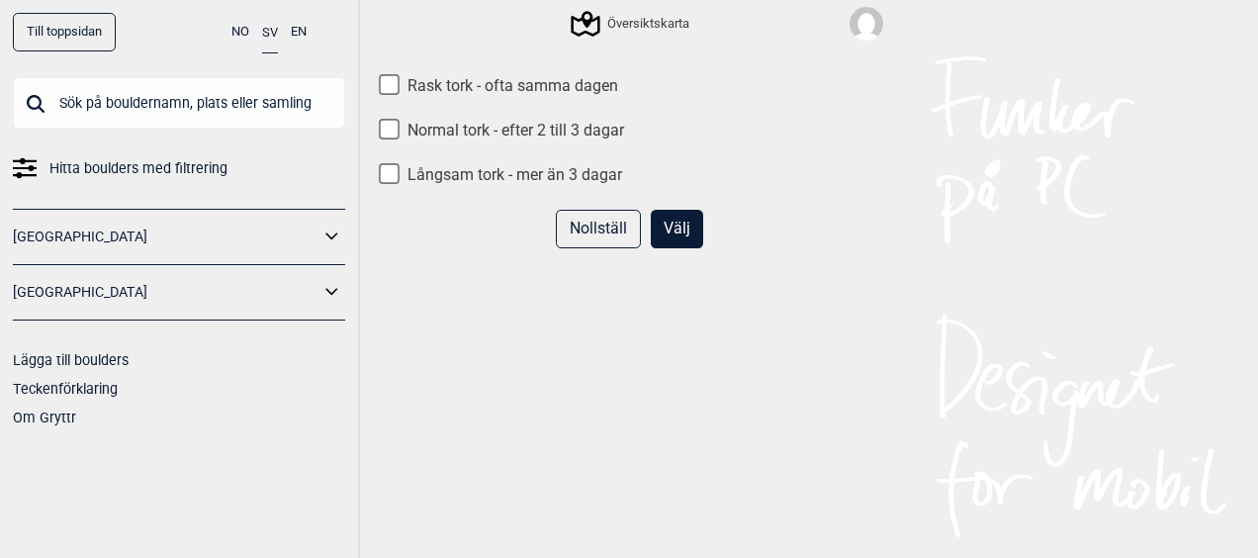
click at [624, 229] on button "Nollställ" at bounding box center [598, 229] width 85 height 39
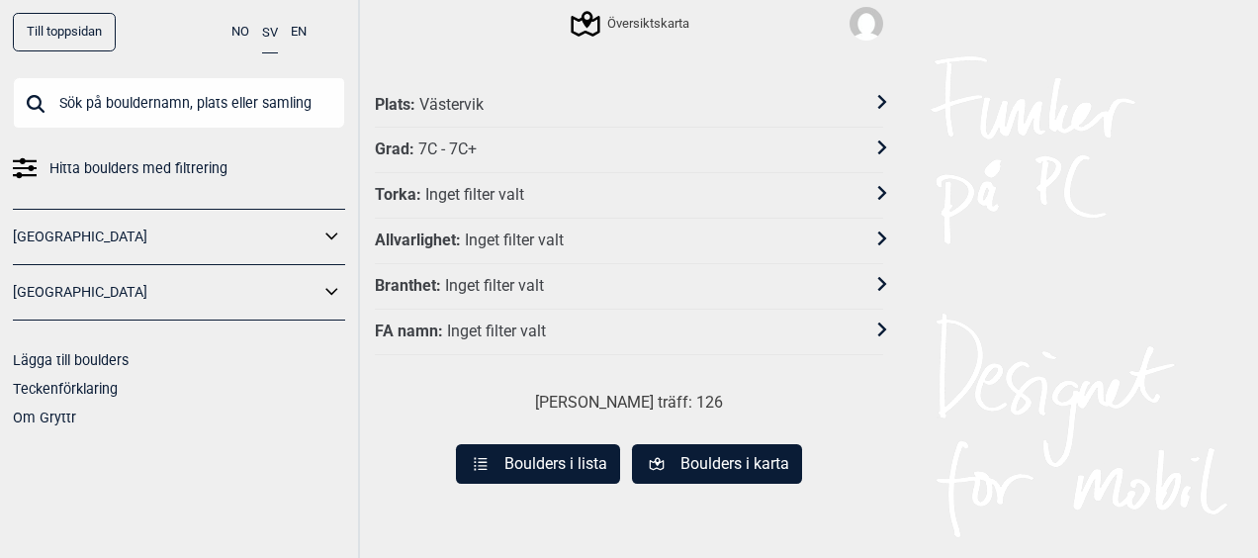
click at [745, 289] on div "Branthet : Inget filter valt" at bounding box center [616, 286] width 483 height 21
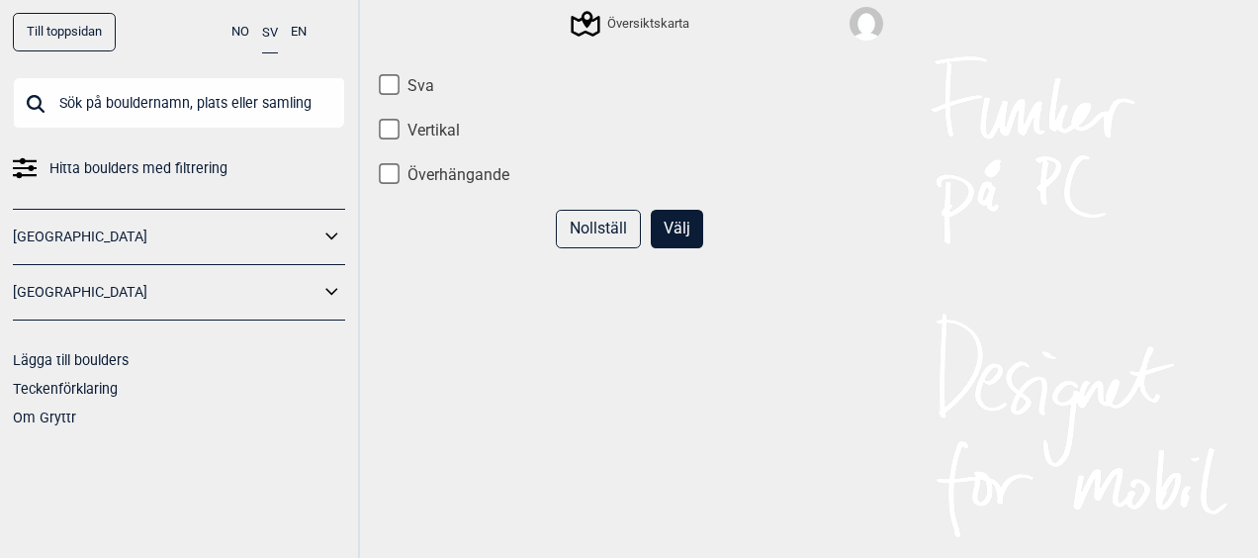
click at [382, 180] on input "Överhängande" at bounding box center [389, 173] width 21 height 21
checkbox input "true"
click at [678, 225] on button "Välj" at bounding box center [677, 229] width 52 height 39
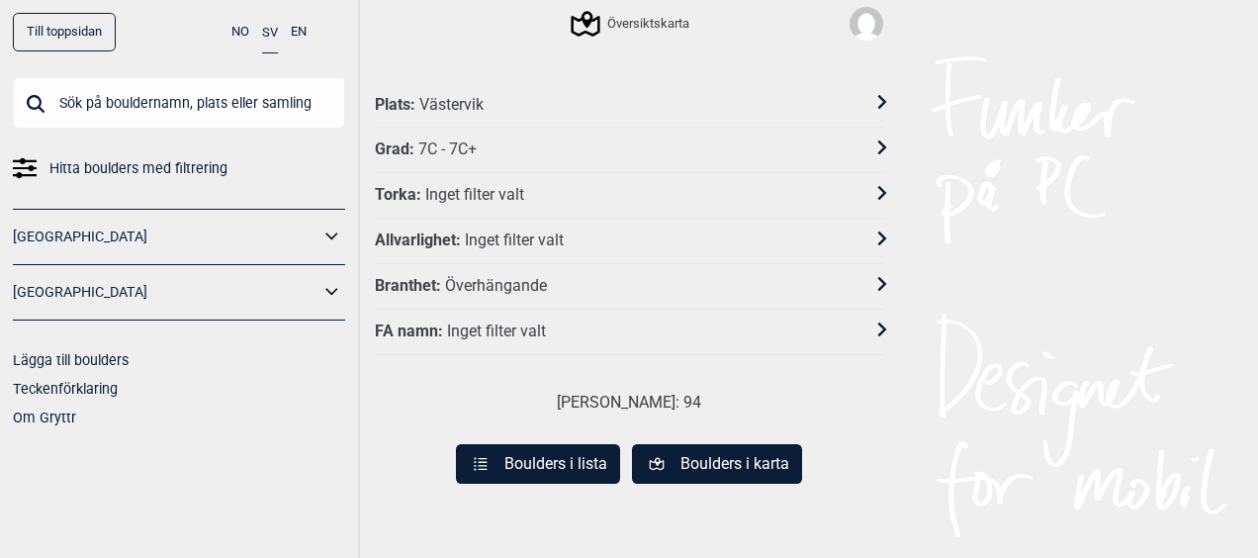
click at [564, 450] on button "Boulders i lista" at bounding box center [538, 464] width 164 height 40
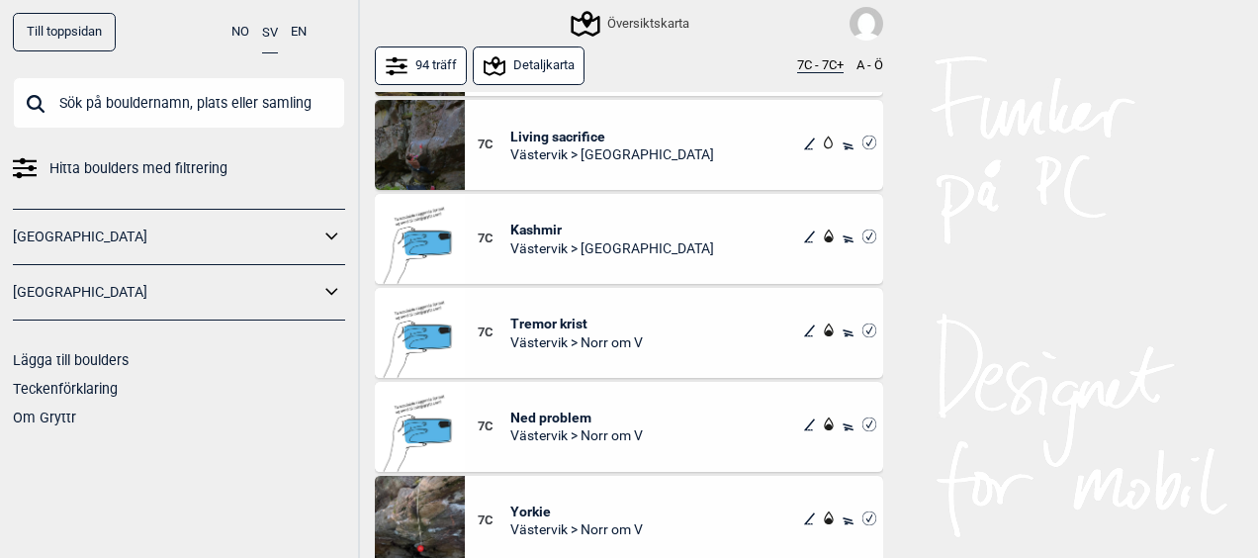
scroll to position [988, 0]
click at [532, 228] on span "Kashmir" at bounding box center [612, 230] width 204 height 18
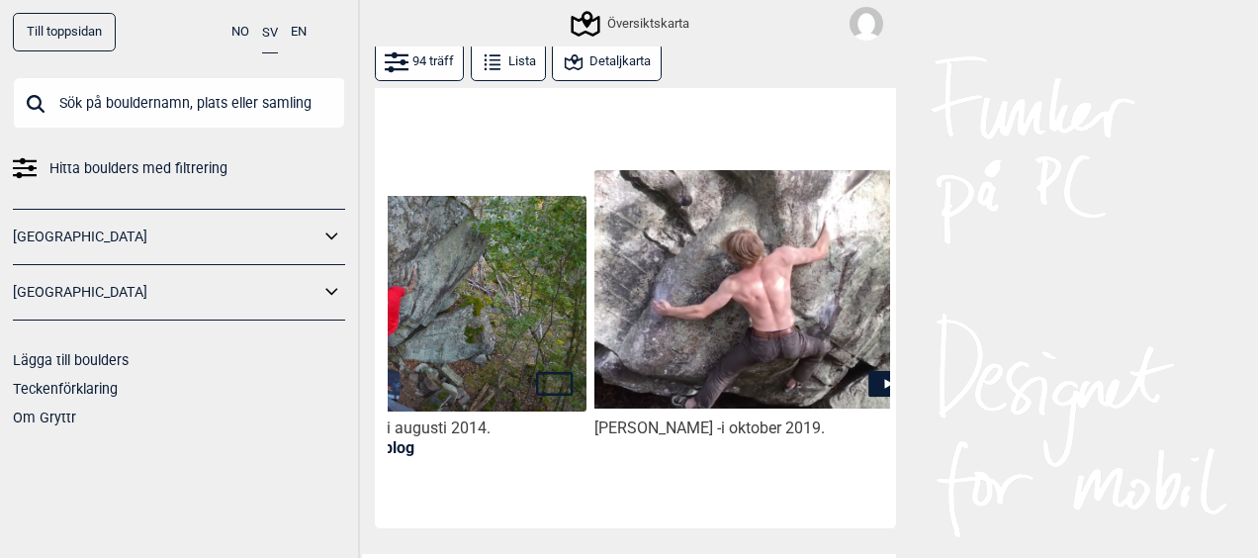
scroll to position [0, 500]
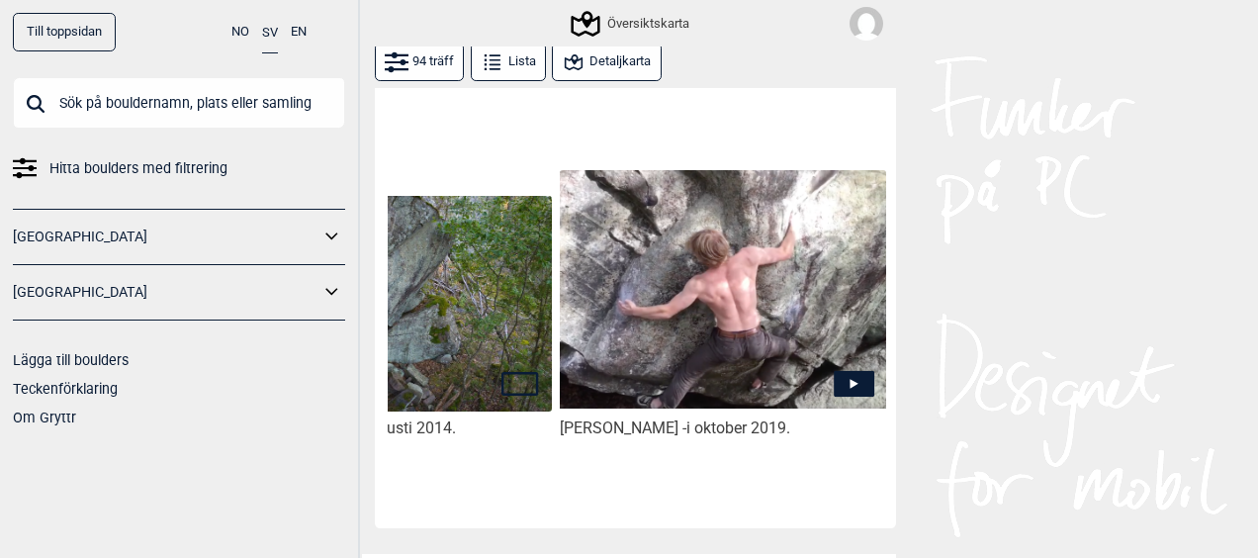
click at [786, 311] on img at bounding box center [723, 289] width 326 height 238
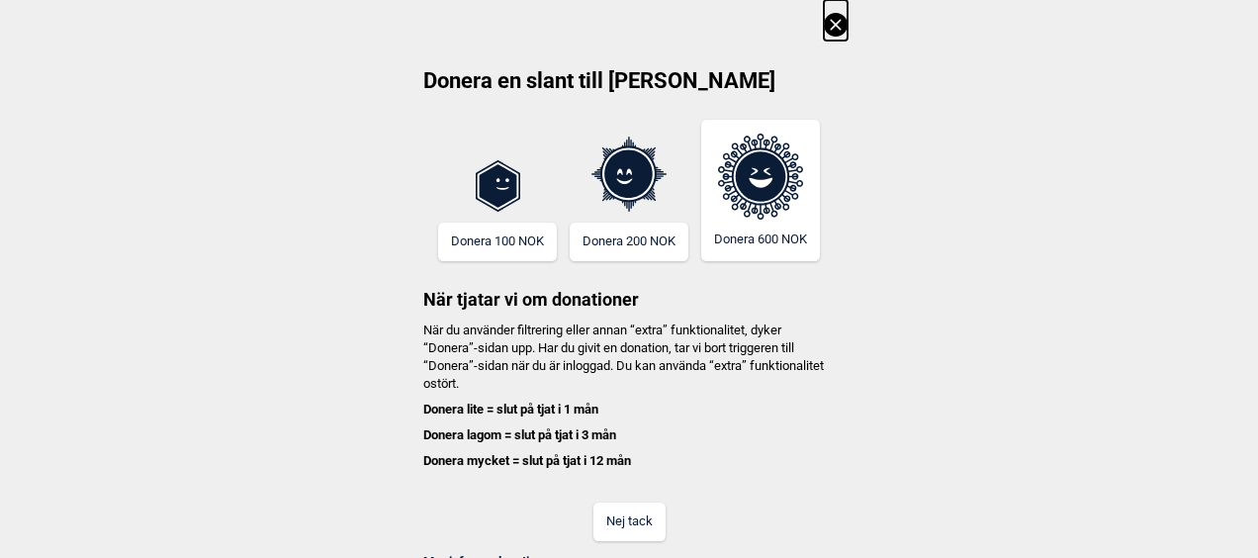
click at [824, 32] on icon at bounding box center [836, 25] width 24 height 24
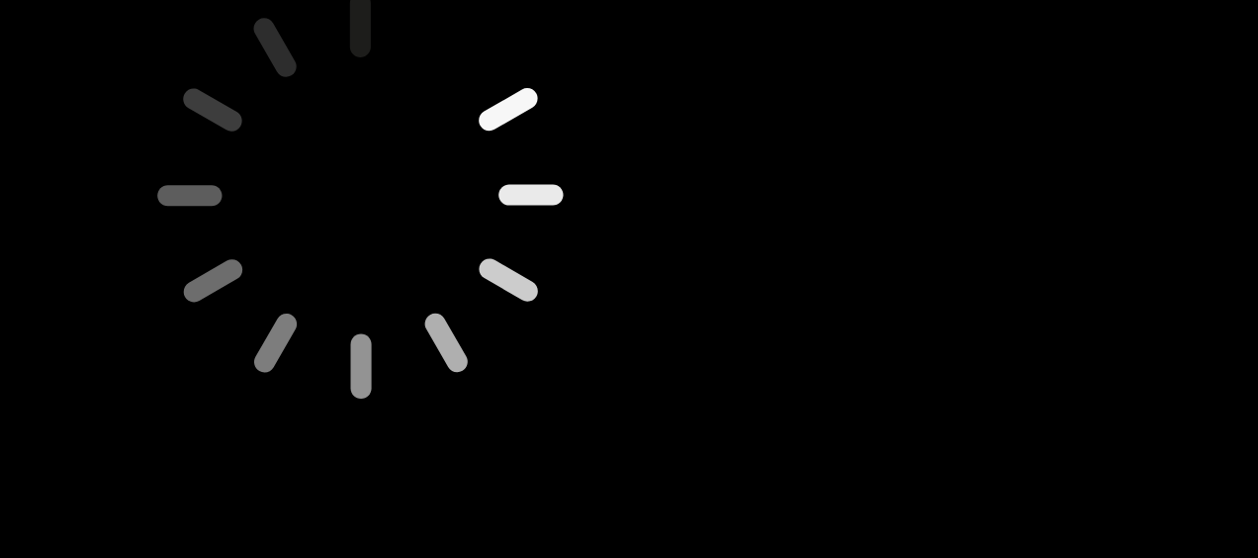
scroll to position [0, 0]
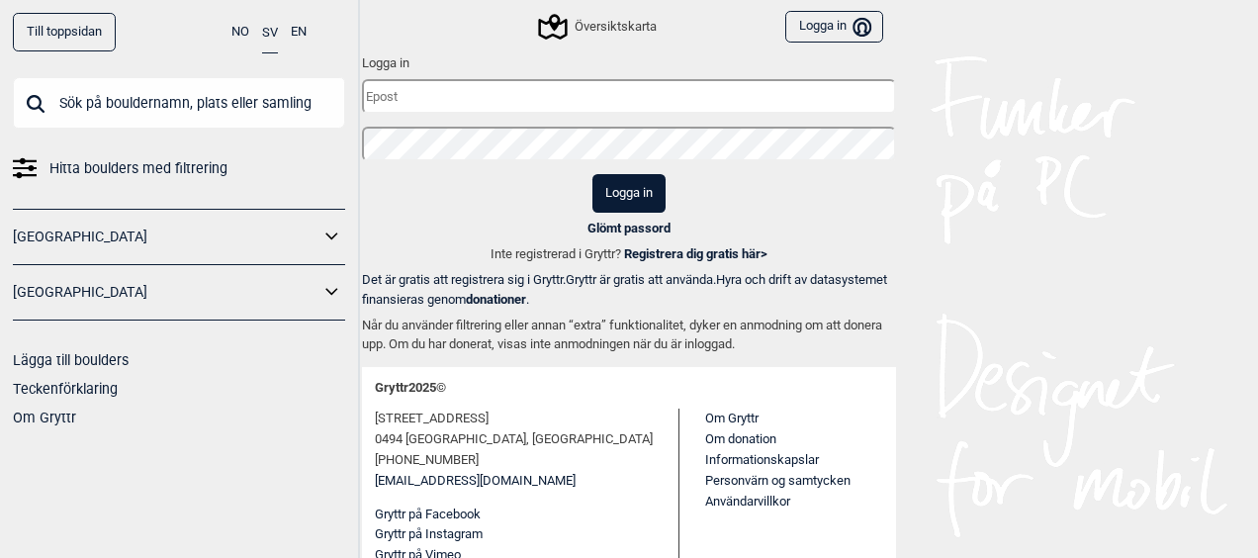
type input "[EMAIL_ADDRESS][DOMAIN_NAME]"
click at [614, 193] on button "Logga in" at bounding box center [628, 193] width 73 height 39
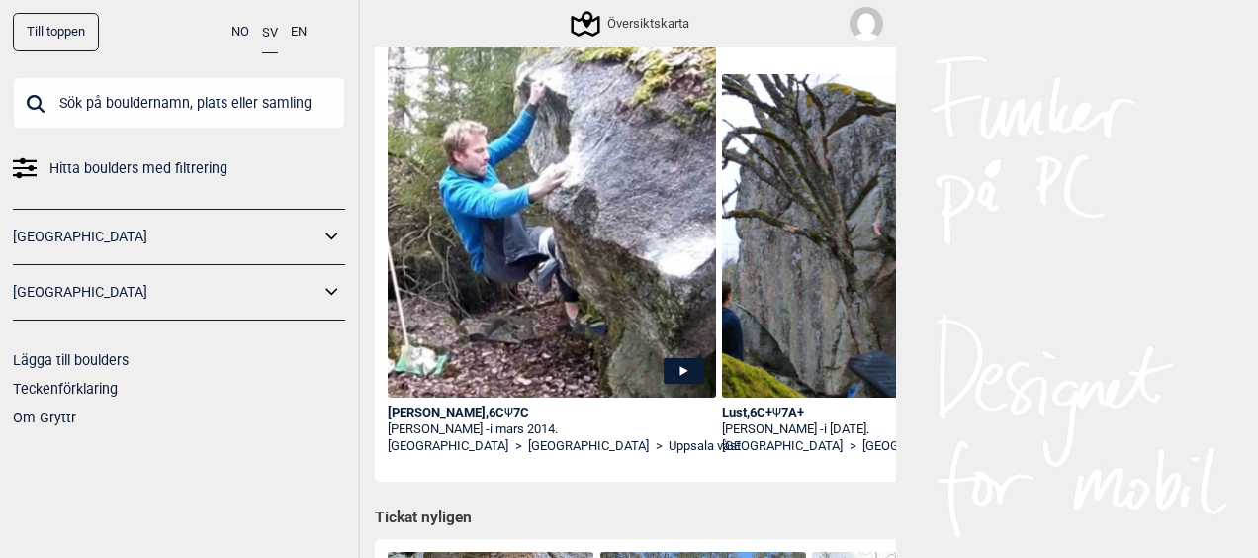
click at [154, 100] on input "text" at bounding box center [179, 102] width 332 height 51
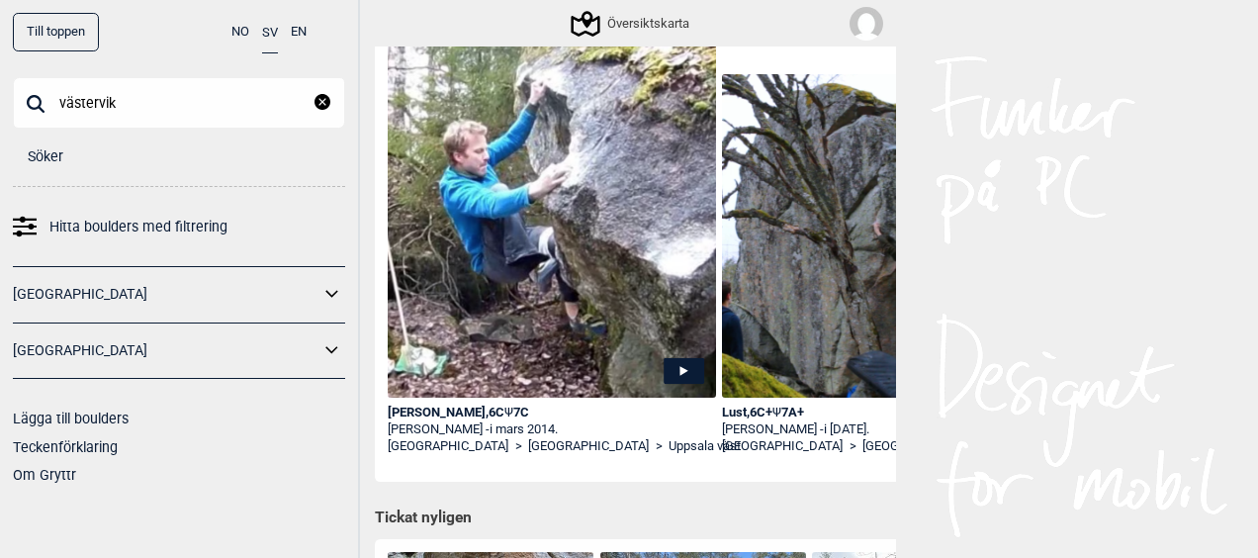
type input "västervik"
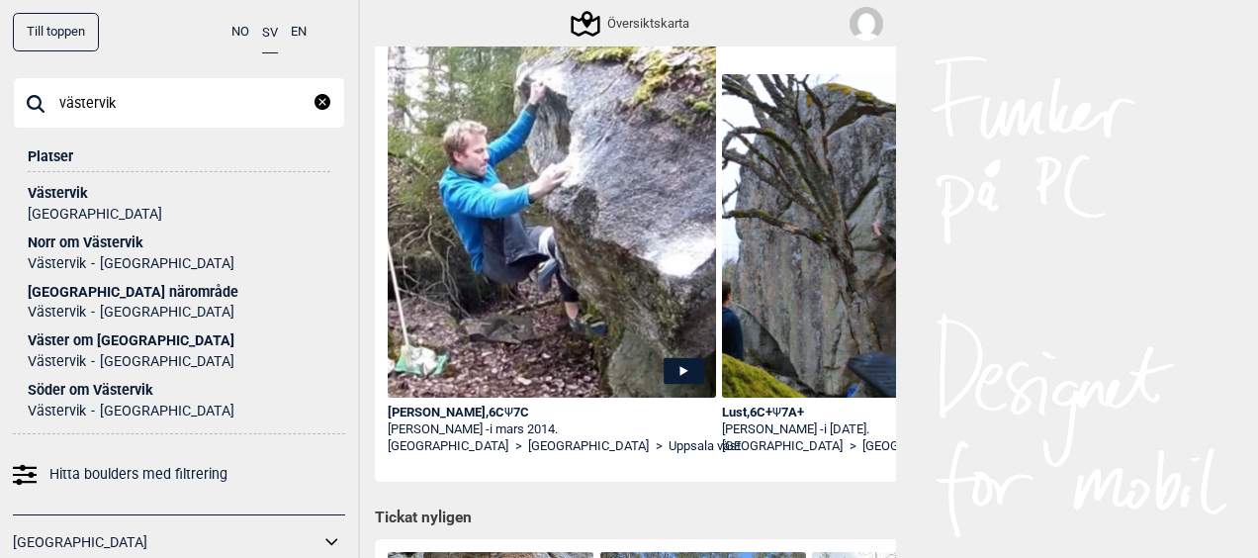
drag, startPoint x: 61, startPoint y: 176, endPoint x: 65, endPoint y: 192, distance: 16.3
click at [65, 192] on li "Västervik [GEOGRAPHIC_DATA]" at bounding box center [179, 196] width 303 height 49
click at [65, 192] on div "Västervik" at bounding box center [179, 193] width 303 height 15
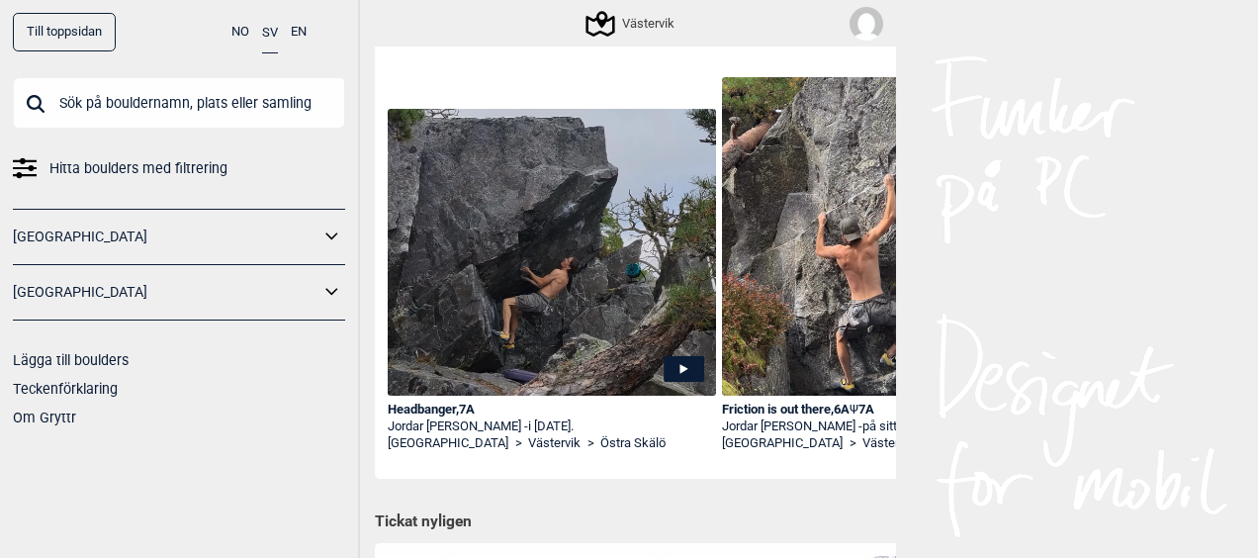
click at [538, 301] on img at bounding box center [552, 252] width 328 height 287
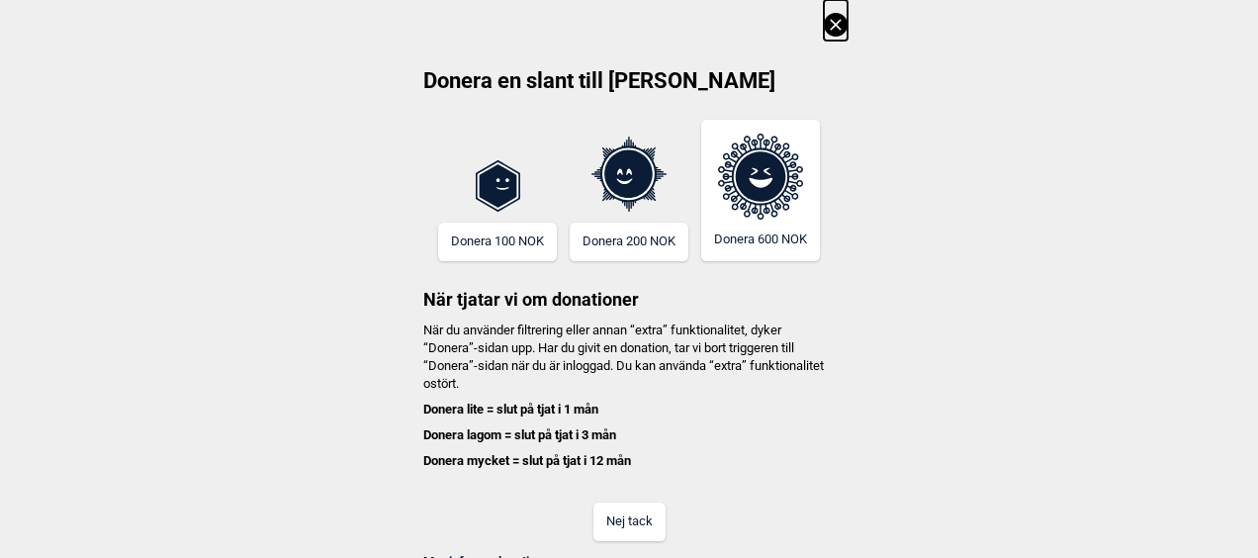
click at [828, 21] on icon at bounding box center [836, 25] width 24 height 24
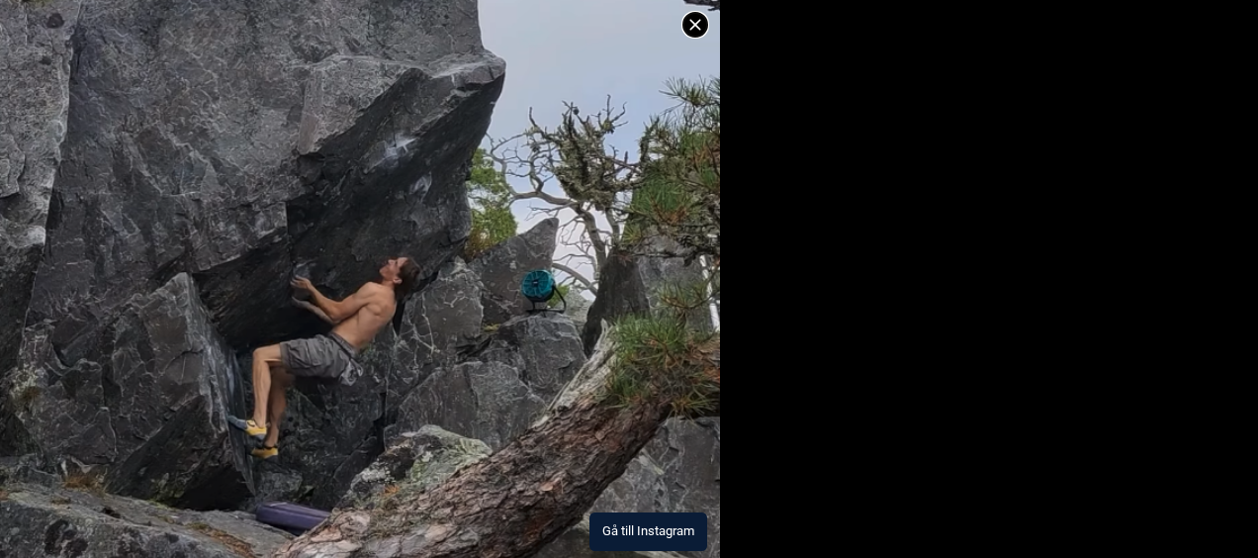
scroll to position [3, 0]
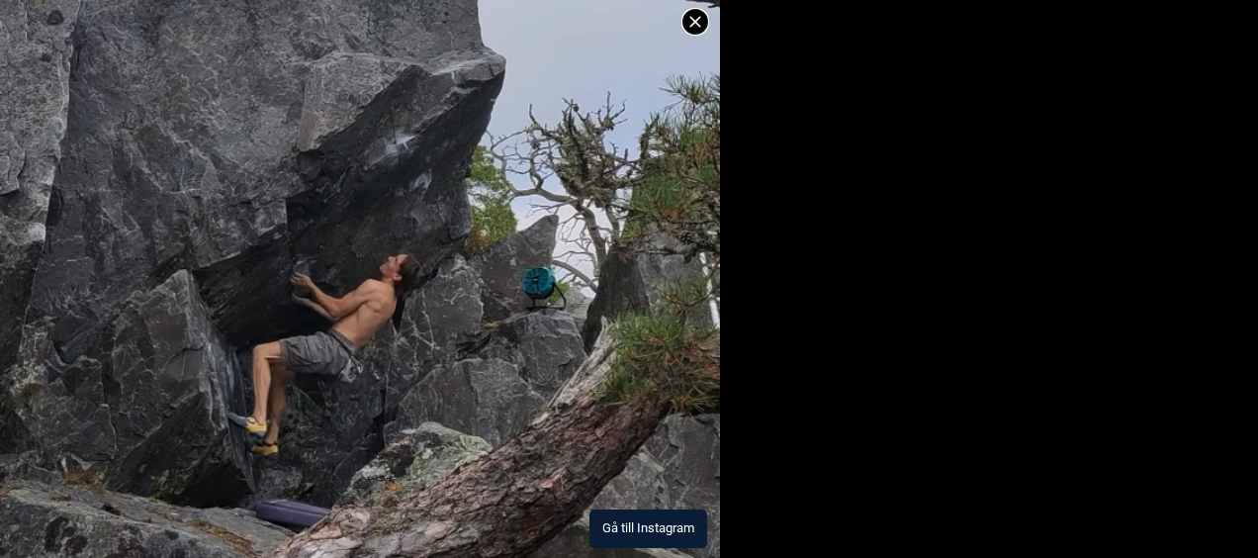
click at [427, 397] on img at bounding box center [360, 243] width 720 height 630
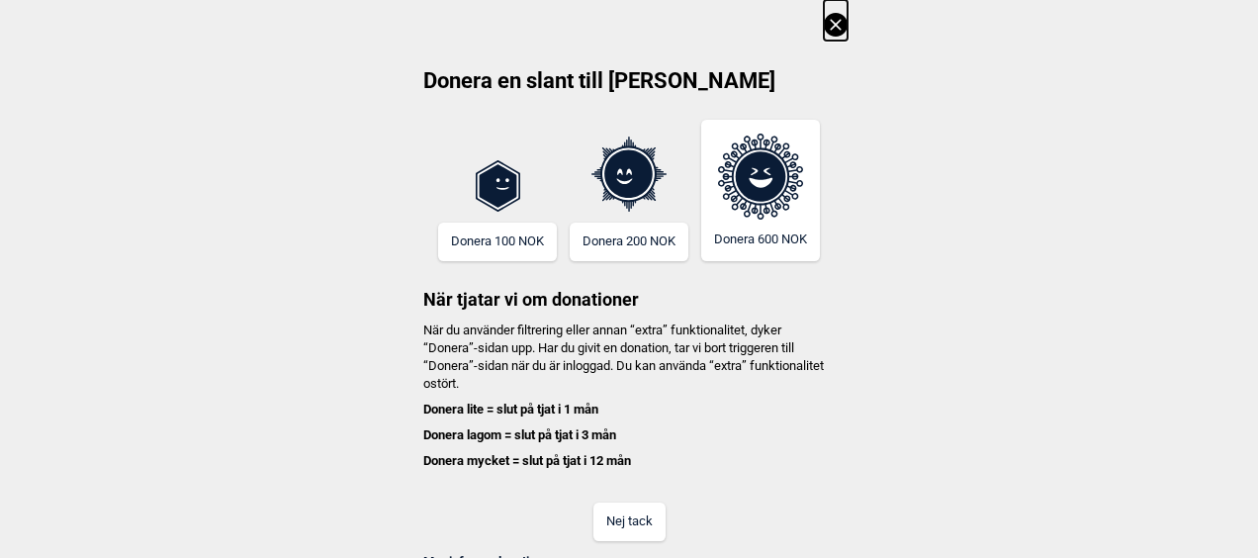
click at [824, 28] on icon at bounding box center [836, 25] width 24 height 24
click at [826, 20] on icon at bounding box center [836, 25] width 24 height 24
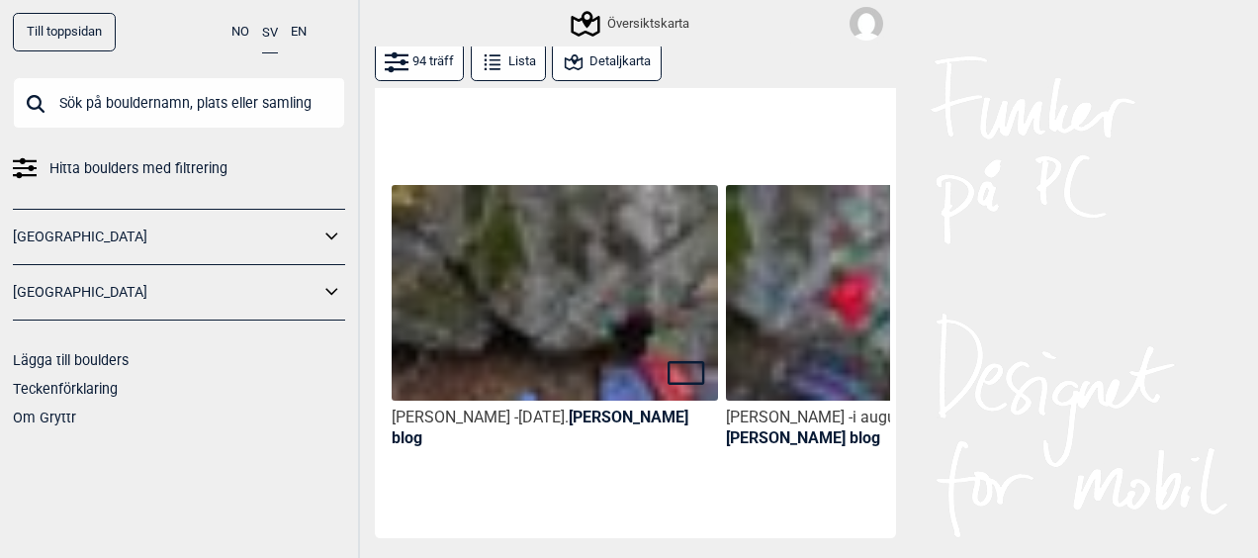
scroll to position [1095, 0]
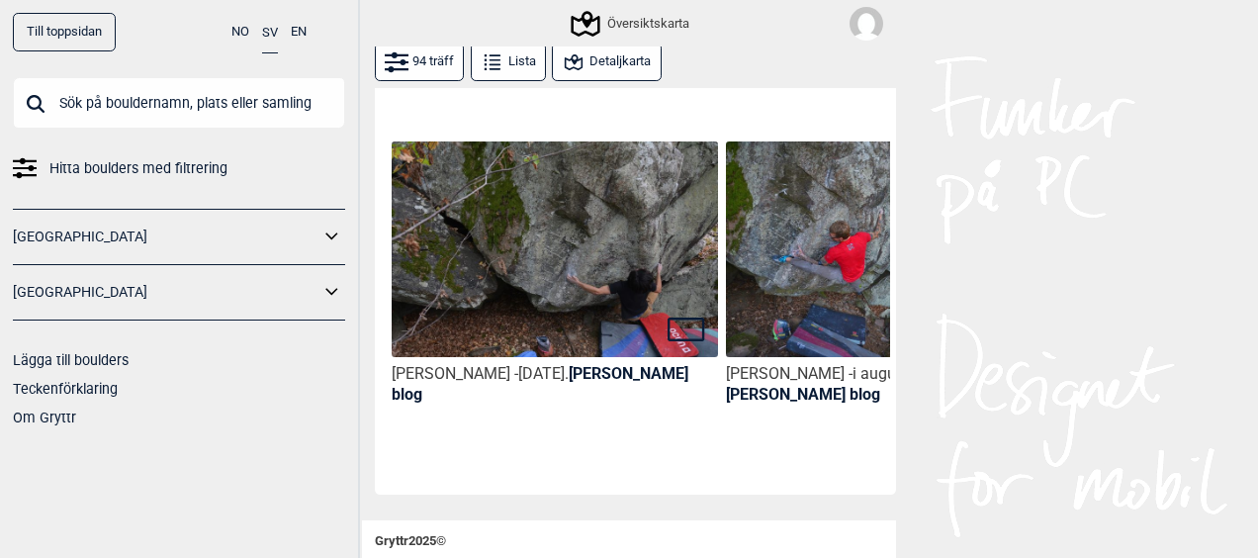
click at [561, 235] on img at bounding box center [555, 250] width 326 height 218
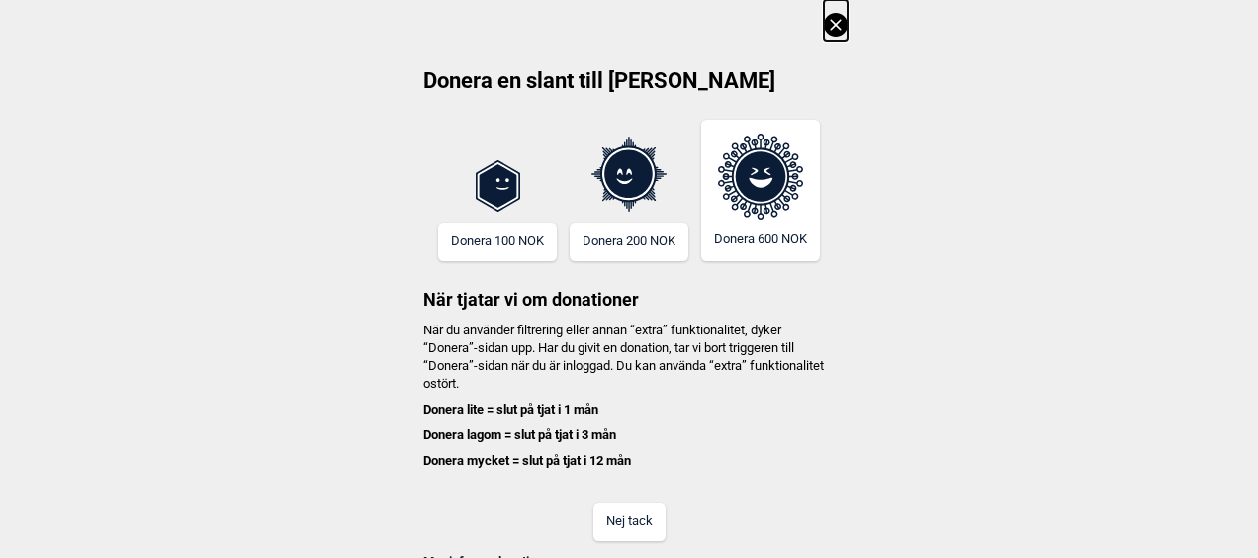
click at [838, 17] on icon at bounding box center [836, 25] width 24 height 24
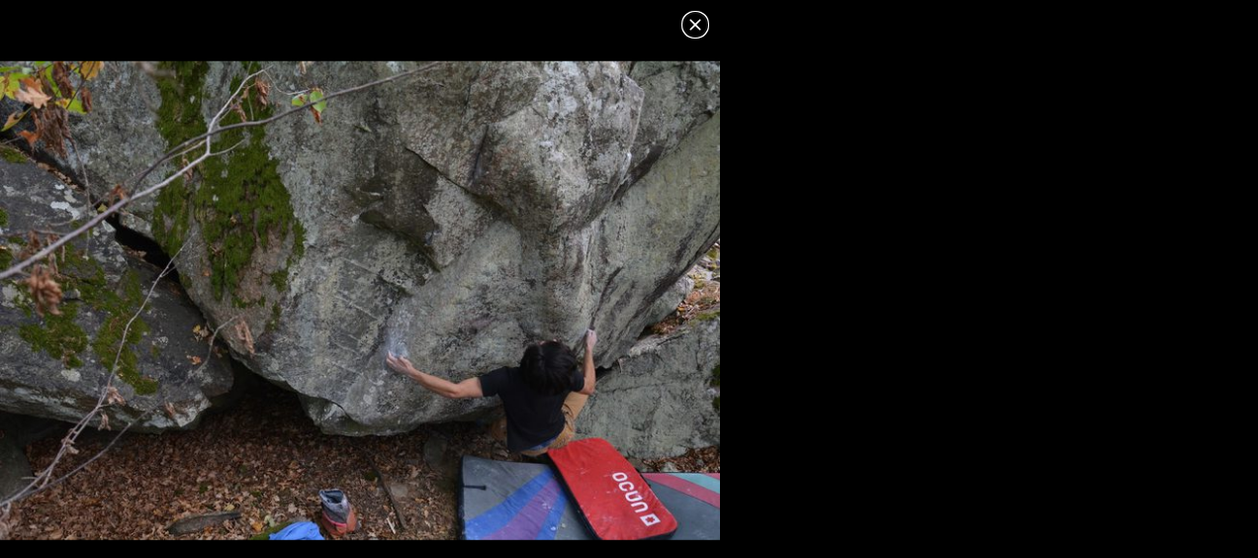
scroll to position [3, 0]
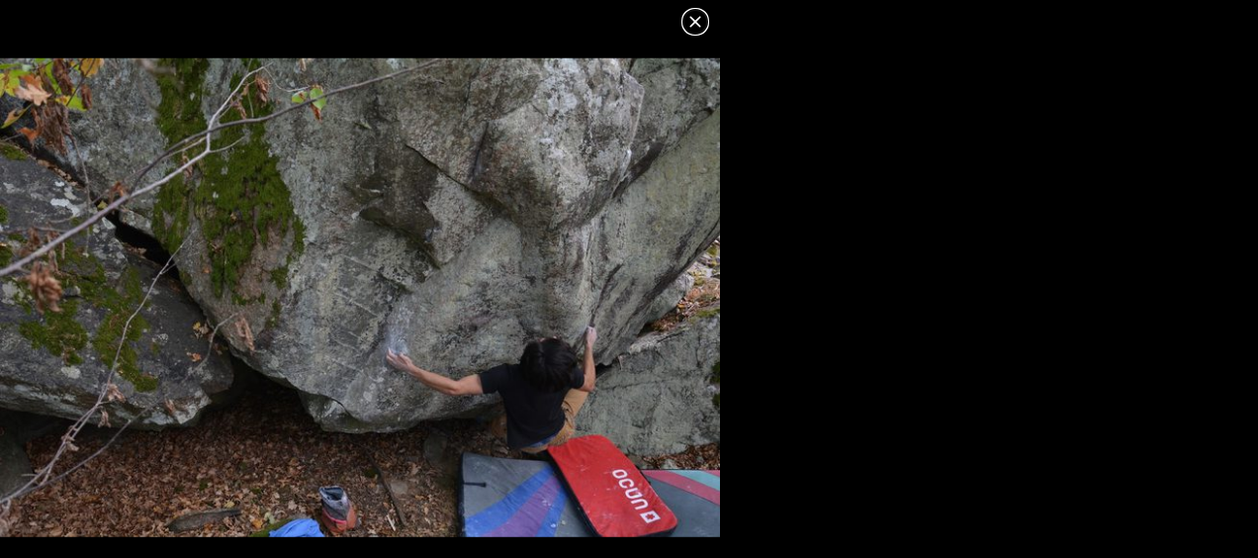
click at [692, 17] on icon at bounding box center [695, 22] width 24 height 24
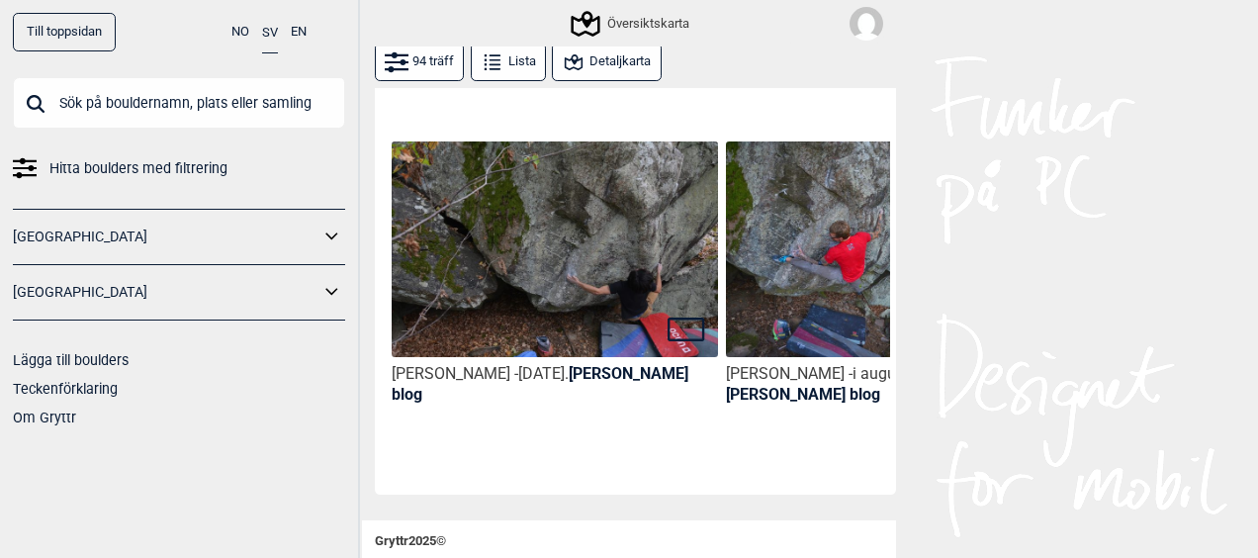
click at [767, 218] on img at bounding box center [889, 250] width 326 height 218
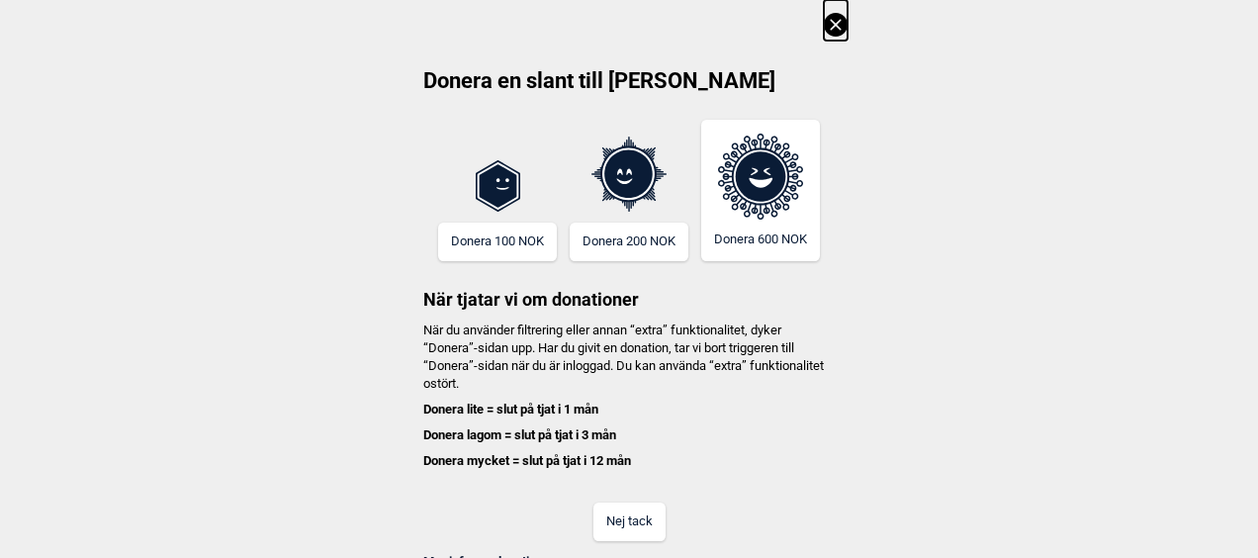
click at [831, 22] on icon at bounding box center [835, 24] width 11 height 11
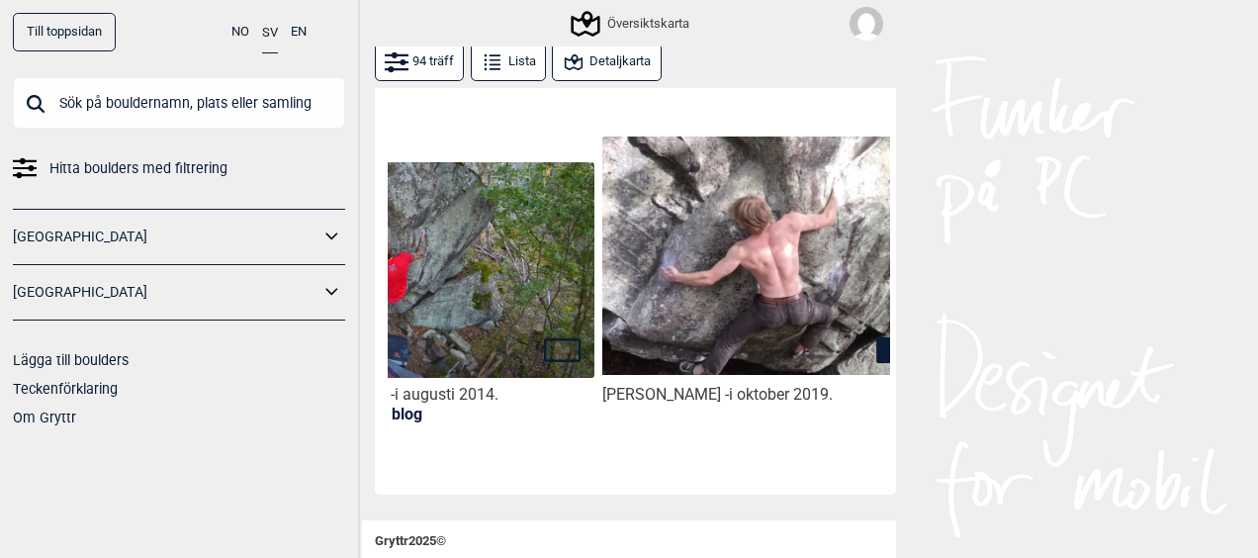
scroll to position [0, 500]
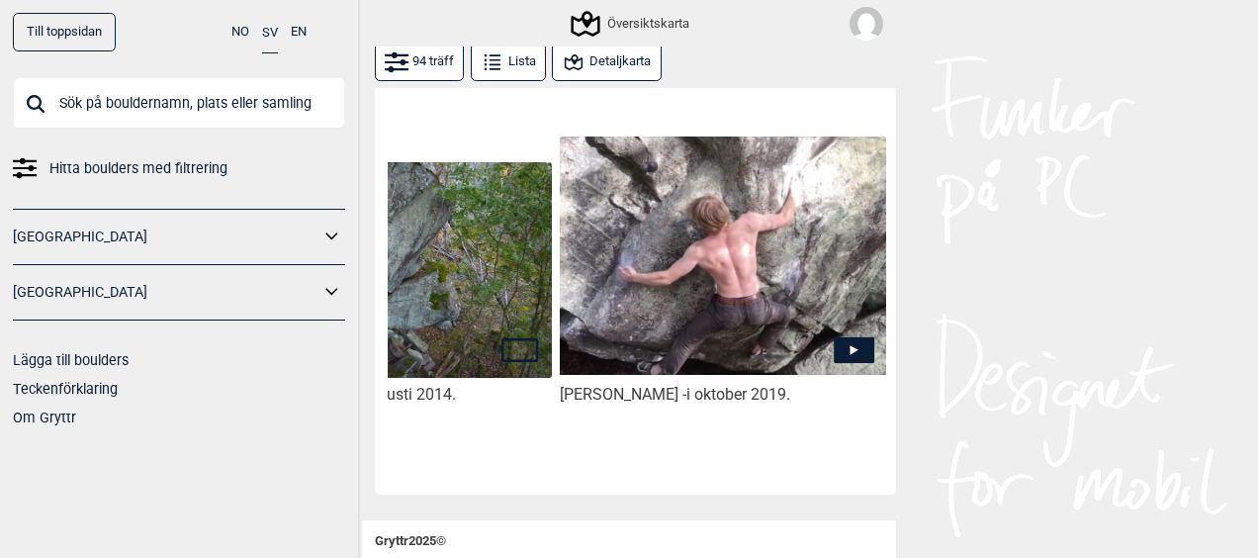
click at [743, 259] on img at bounding box center [723, 255] width 326 height 238
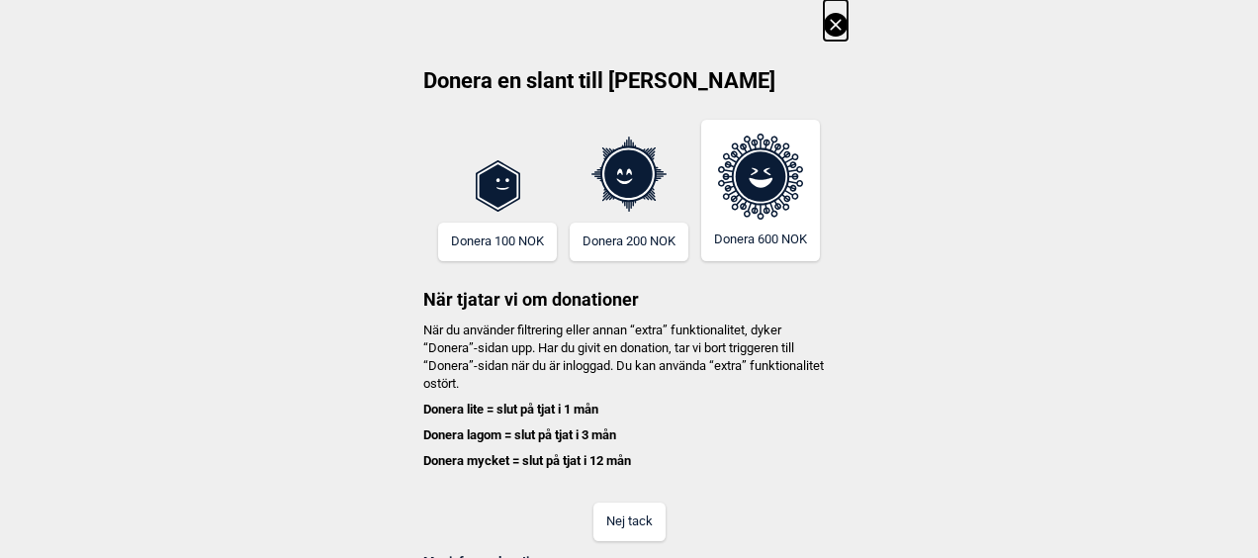
click at [830, 21] on icon at bounding box center [836, 25] width 24 height 24
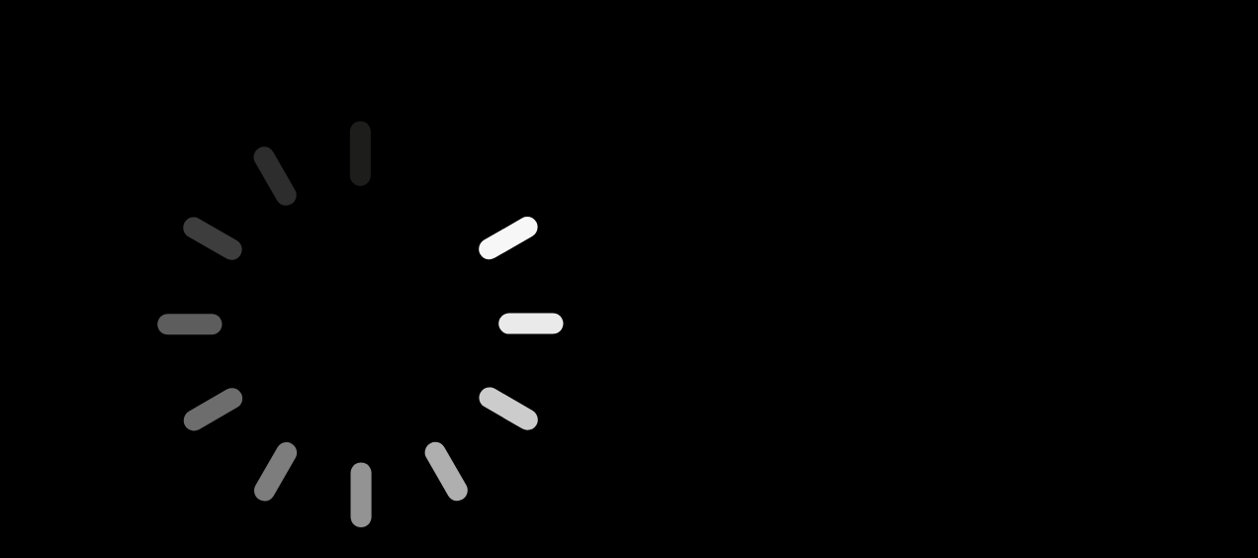
scroll to position [0, 0]
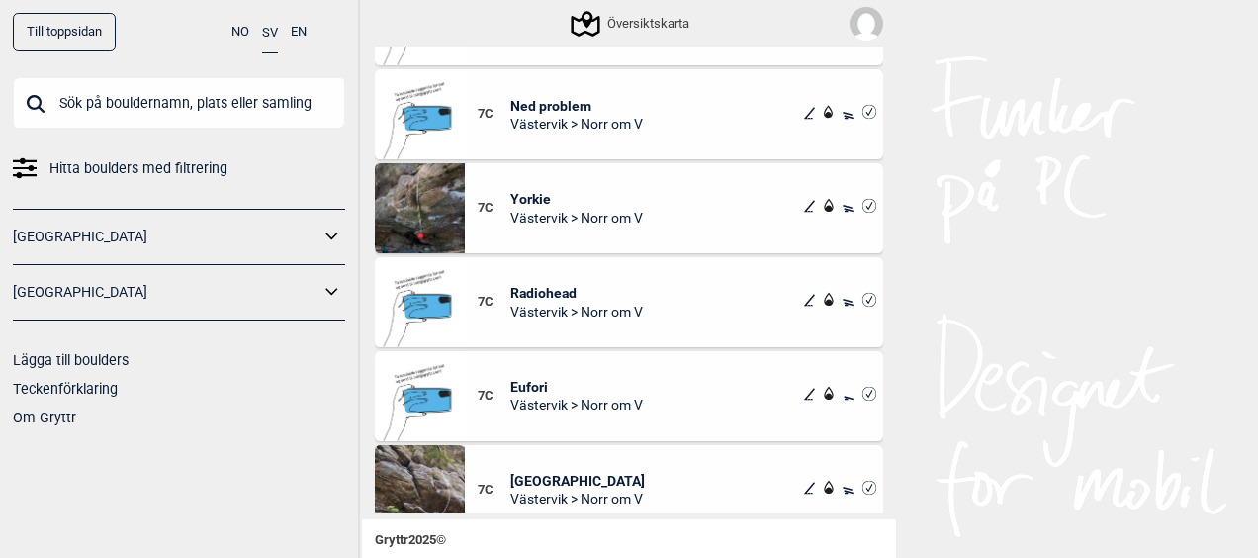
scroll to position [1235, 0]
click at [427, 208] on img at bounding box center [420, 207] width 90 height 90
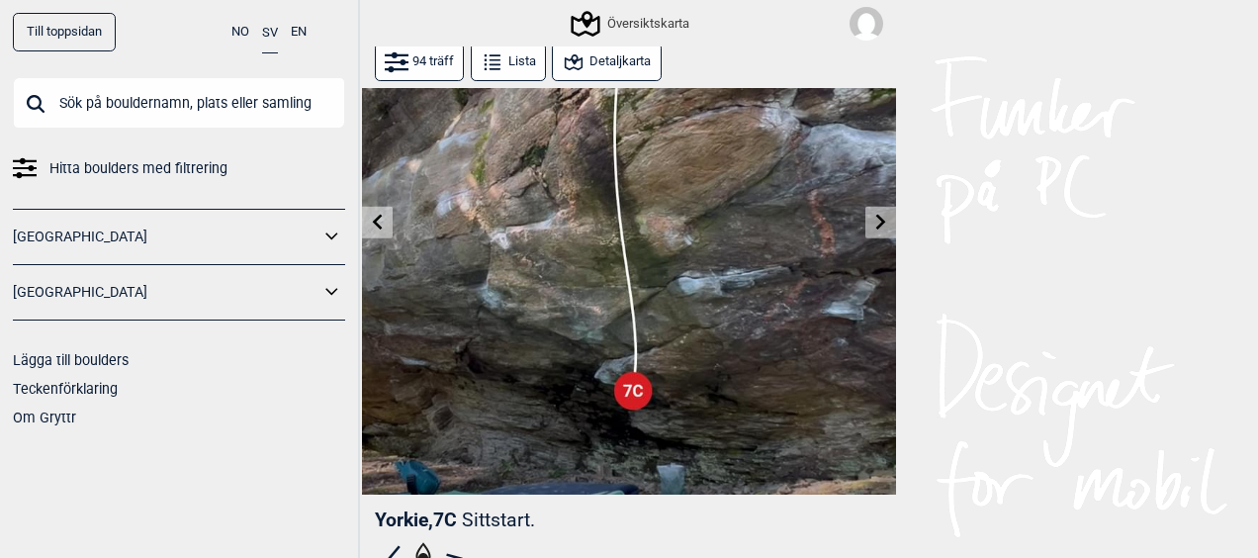
scroll to position [1095, 0]
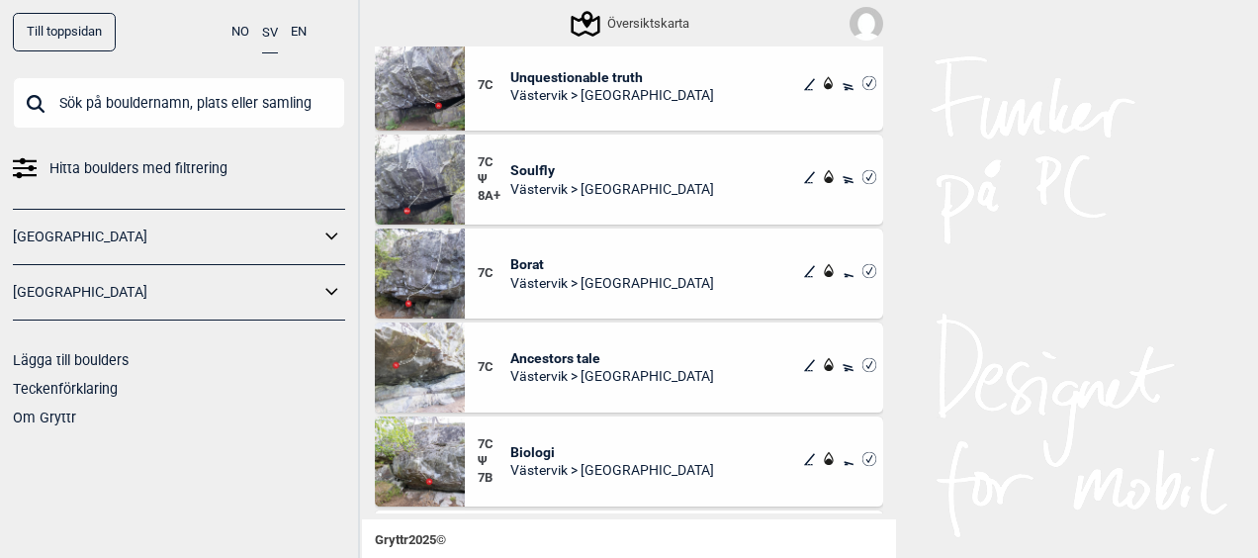
scroll to position [2079, 0]
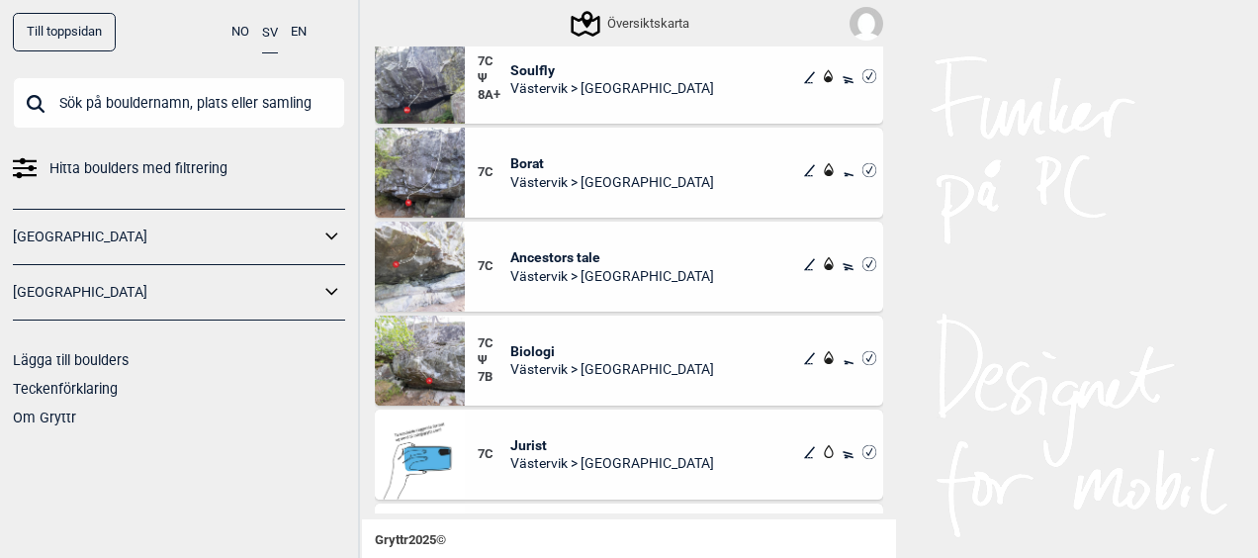
click at [534, 257] on span "Ancestors tale" at bounding box center [612, 257] width 204 height 18
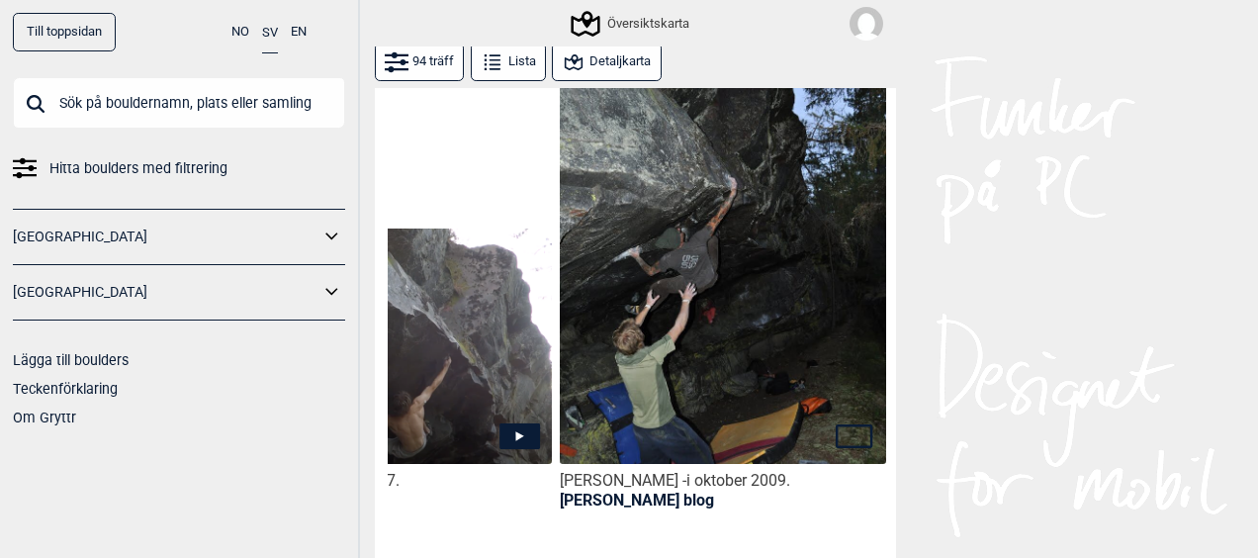
scroll to position [998, 0]
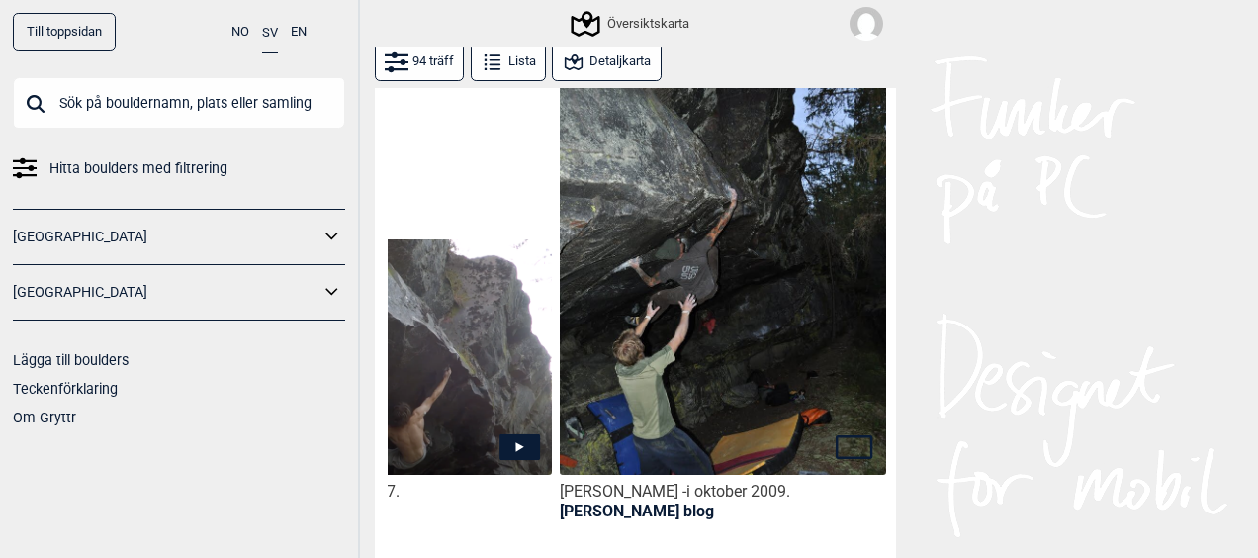
click at [411, 284] on img at bounding box center [388, 358] width 326 height 238
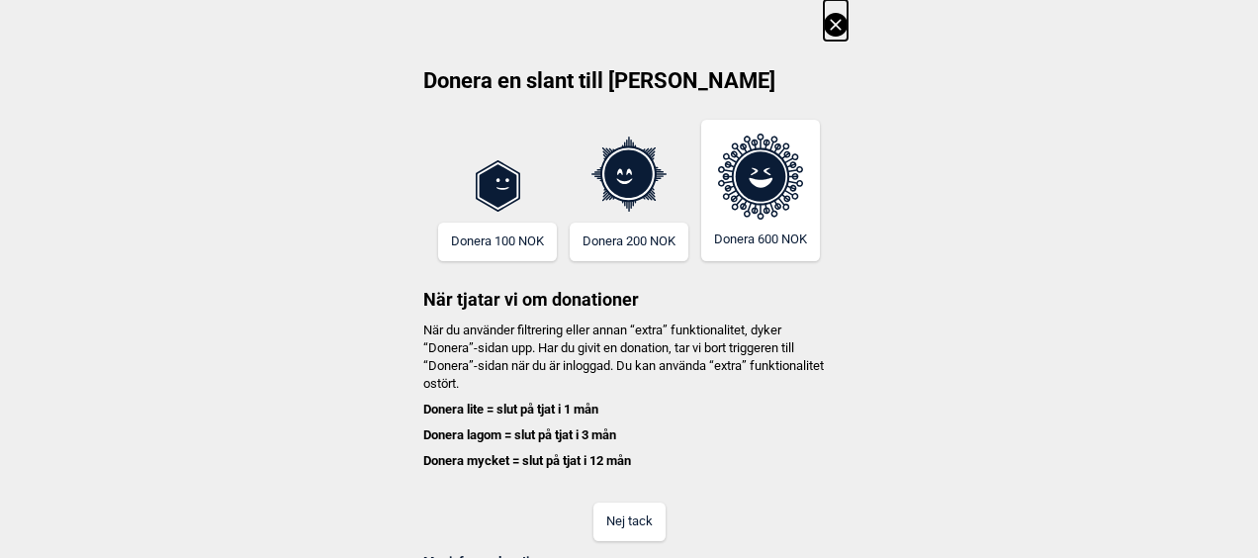
click at [824, 18] on icon at bounding box center [836, 25] width 24 height 24
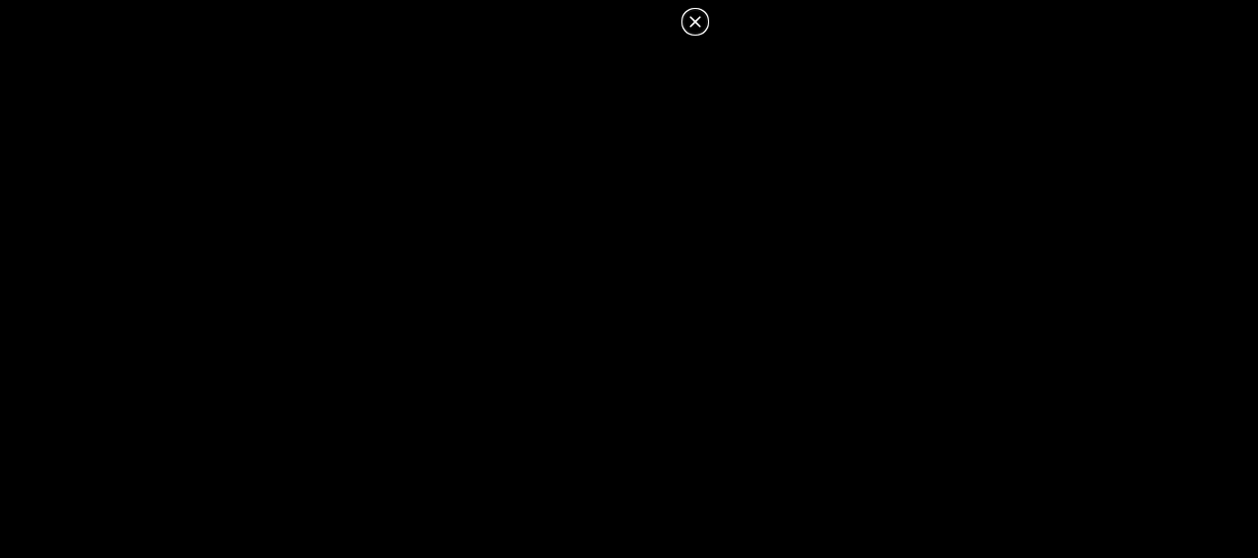
scroll to position [0, 0]
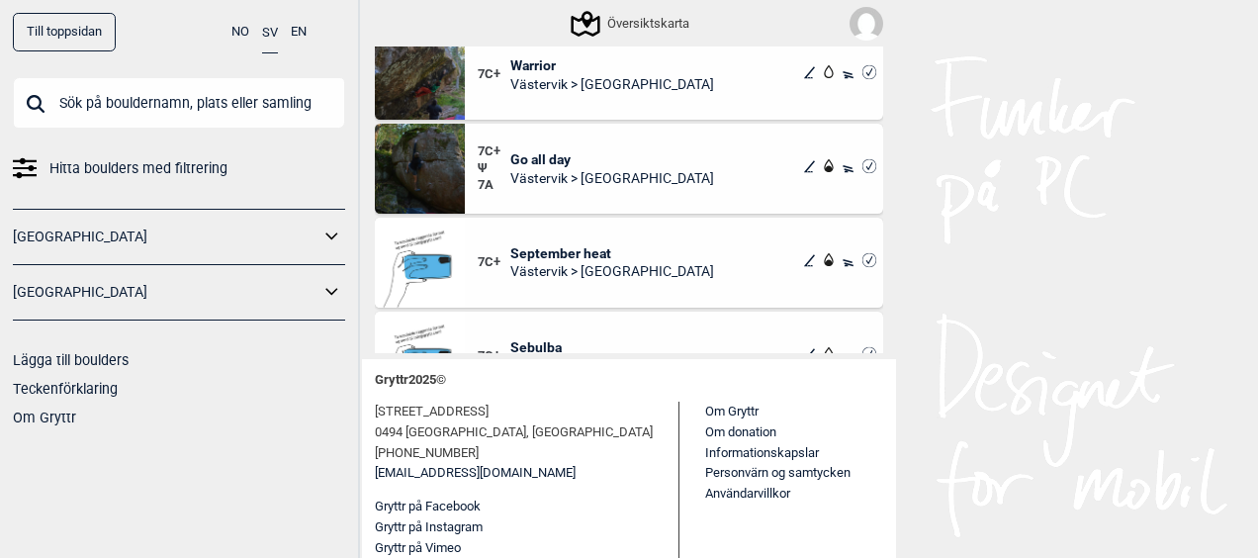
scroll to position [6787, 0]
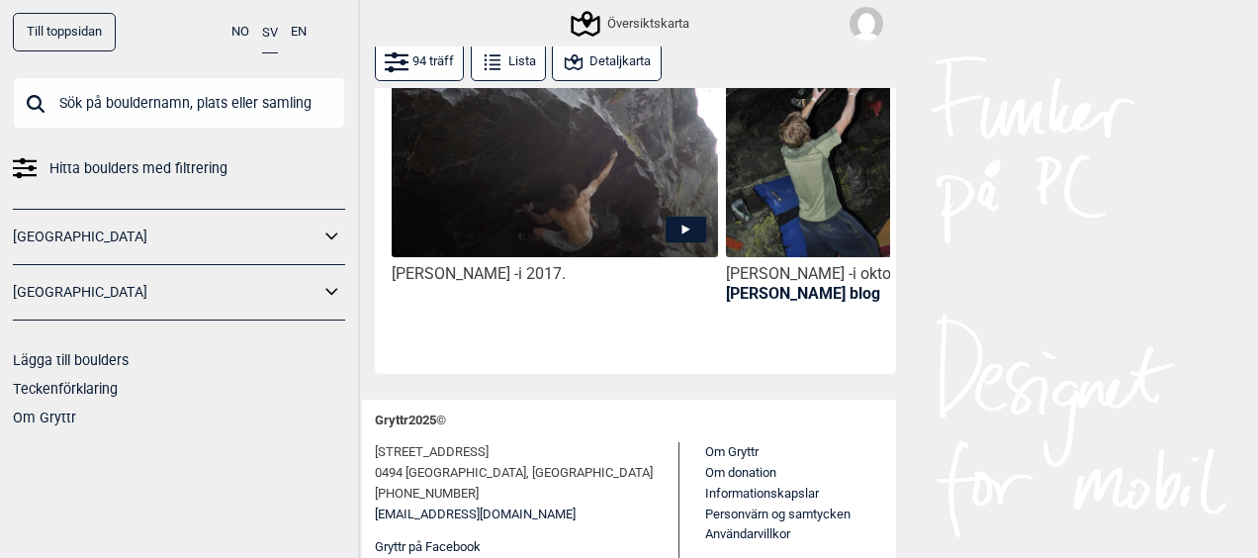
scroll to position [1216, 0]
click at [617, 172] on img at bounding box center [555, 140] width 326 height 238
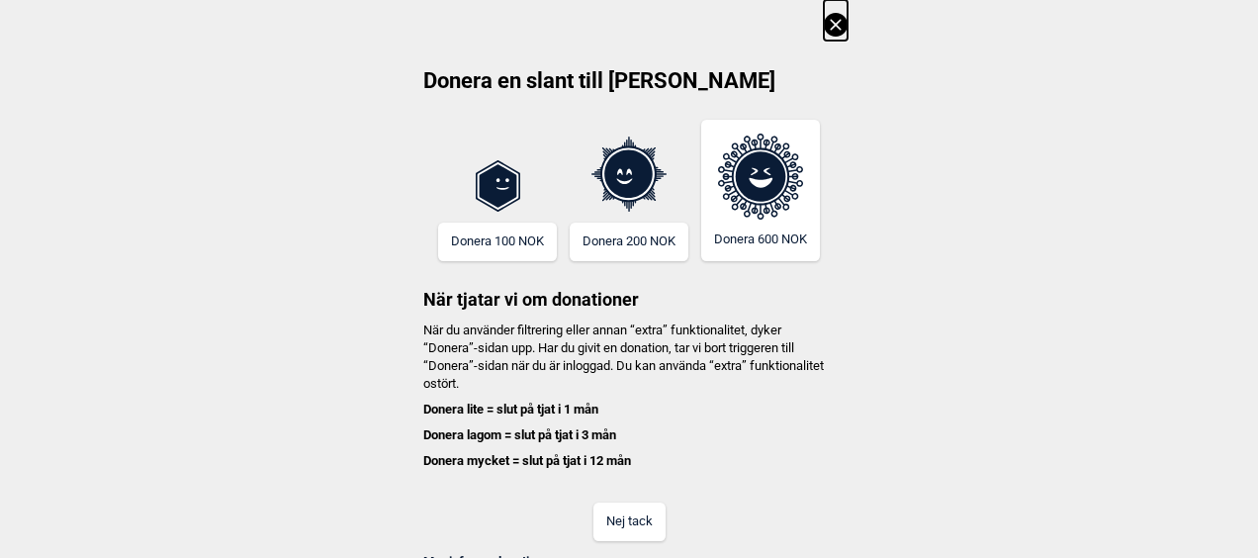
click at [845, 33] on div "Donera en slant till Gryttr Donera 100 NOK Donera 200 NOK Donera 600 NOK När tj…" at bounding box center [629, 285] width 1258 height 571
click at [831, 22] on icon at bounding box center [835, 24] width 11 height 11
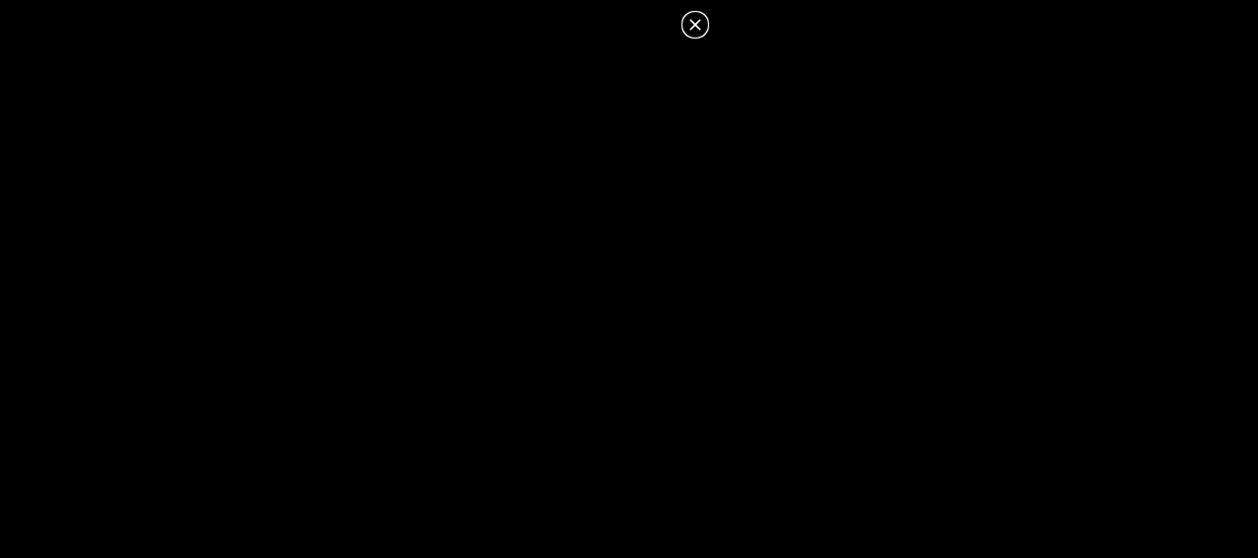
scroll to position [3, 0]
